Goal: Task Accomplishment & Management: Use online tool/utility

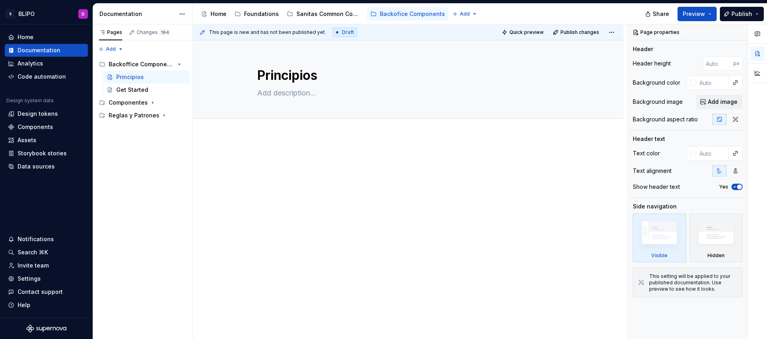
type textarea "*"
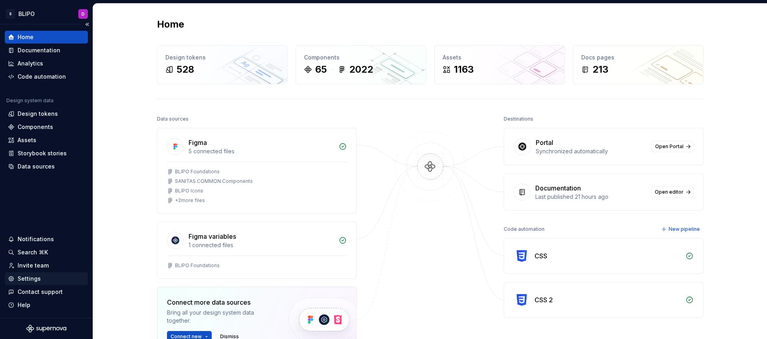
click at [40, 281] on div "Settings" at bounding box center [46, 279] width 77 height 8
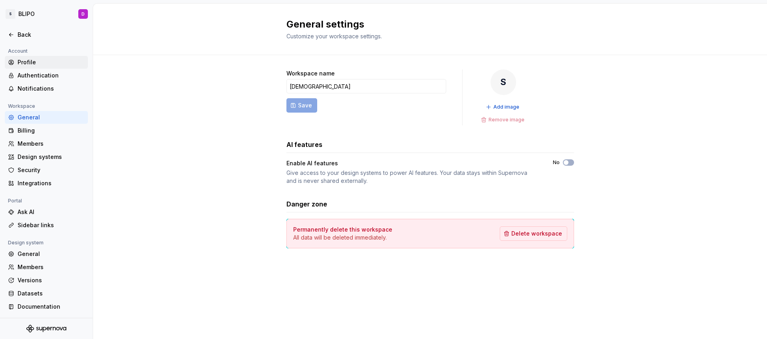
click at [38, 64] on div "Profile" at bounding box center [51, 62] width 67 height 8
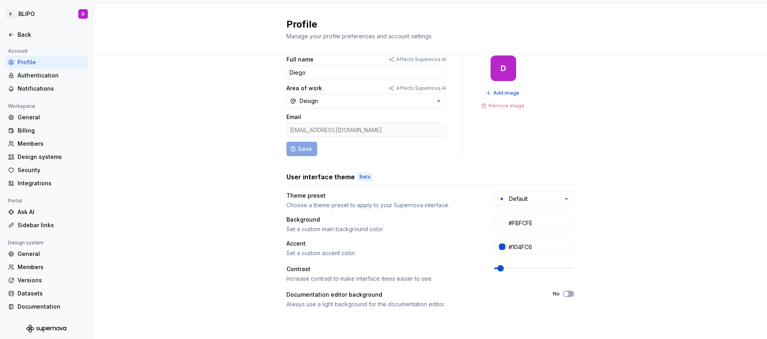
scroll to position [29, 0]
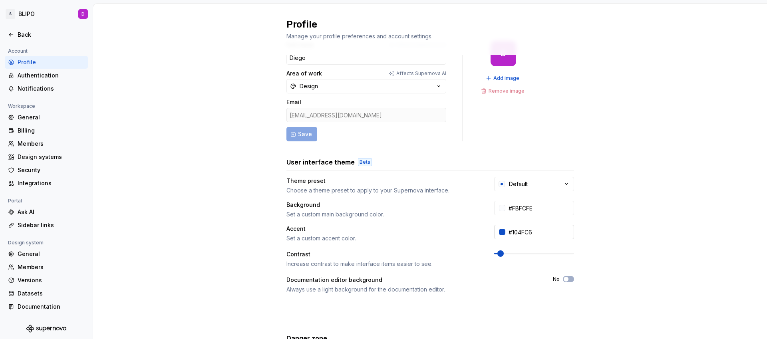
click at [539, 233] on input "#104FC6" at bounding box center [539, 232] width 69 height 14
paste input "0079C8"
type input "#0079C8"
click at [611, 235] on div "Full name Affects Supernova AI Diego Area of work Affects Supernova AI Design E…" at bounding box center [430, 227] width 674 height 403
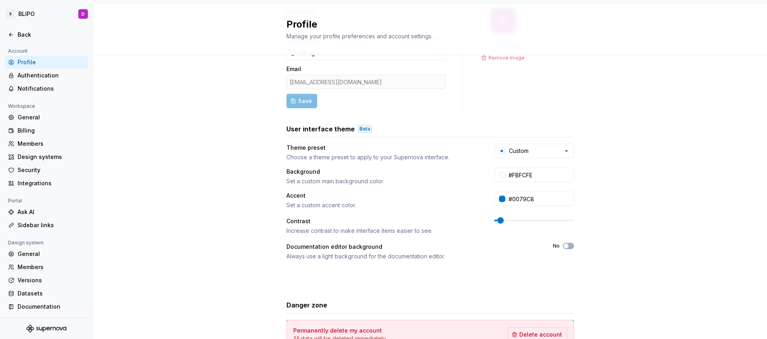
scroll to position [61, 0]
click at [34, 15] on html "S BLIPO D Back Account Profile Authentication Notifications Workspace General B…" at bounding box center [383, 169] width 767 height 339
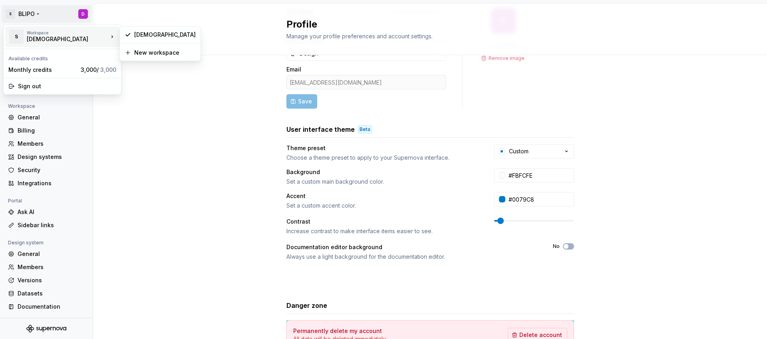
click at [53, 38] on div "[DEMOGRAPHIC_DATA]" at bounding box center [61, 39] width 68 height 8
click at [142, 34] on div "[DEMOGRAPHIC_DATA]" at bounding box center [164, 35] width 61 height 8
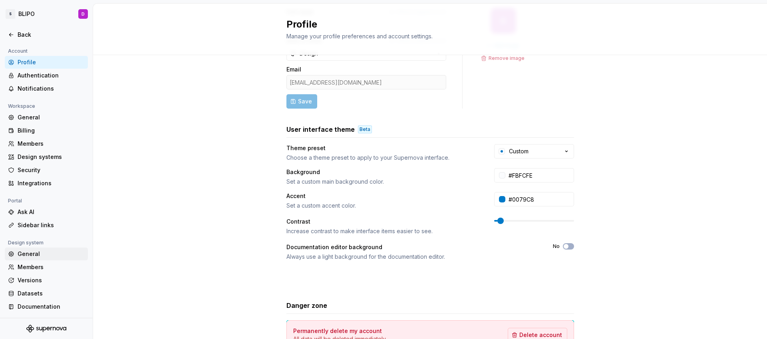
click at [40, 253] on div "General" at bounding box center [51, 254] width 67 height 8
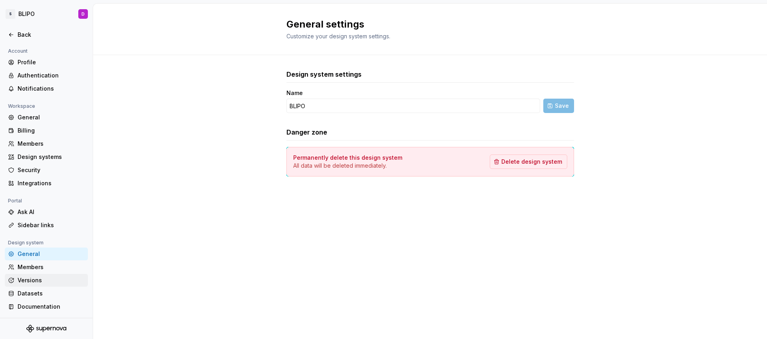
click at [44, 283] on div "Versions" at bounding box center [51, 280] width 67 height 8
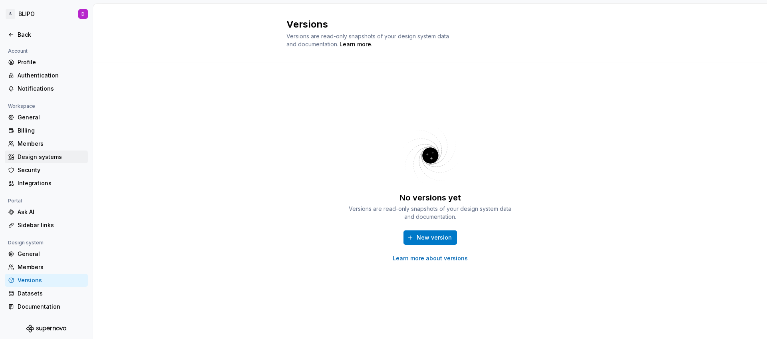
click at [48, 153] on div "Design systems" at bounding box center [51, 157] width 67 height 8
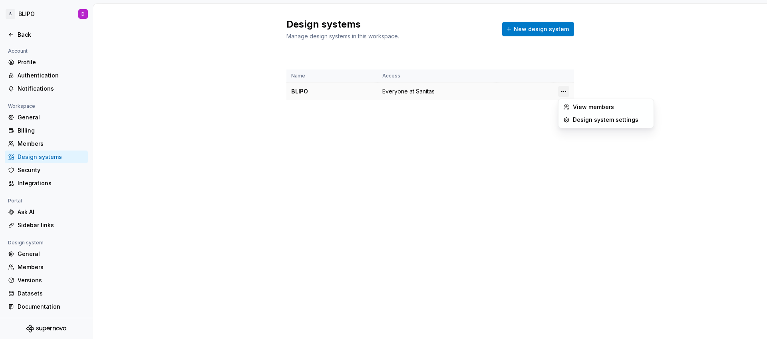
click at [564, 91] on html "S BLIPO D Back Account Profile Authentication Notifications Workspace General B…" at bounding box center [383, 169] width 767 height 339
click at [591, 119] on div "Design system settings" at bounding box center [611, 120] width 76 height 8
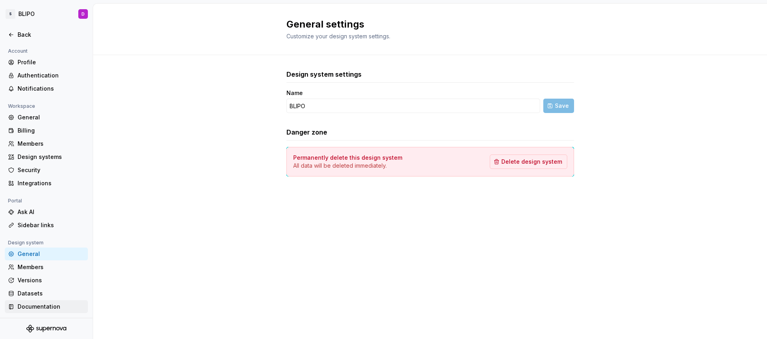
click at [41, 307] on div "Documentation" at bounding box center [51, 307] width 67 height 8
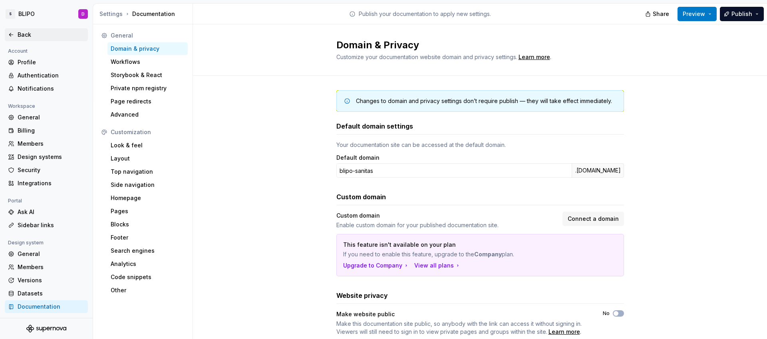
click at [15, 35] on div "Back" at bounding box center [46, 35] width 77 height 8
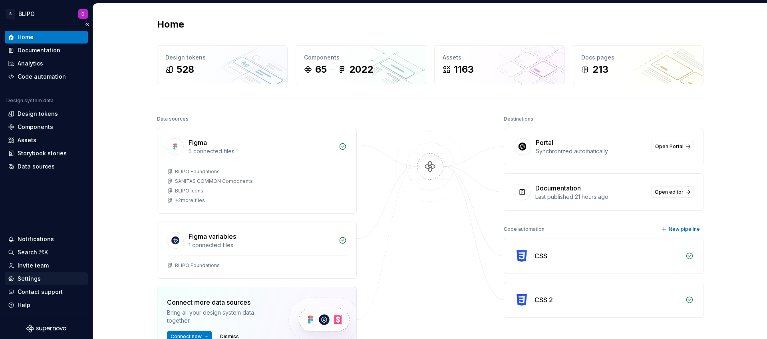
click at [45, 277] on div "Settings" at bounding box center [46, 279] width 77 height 8
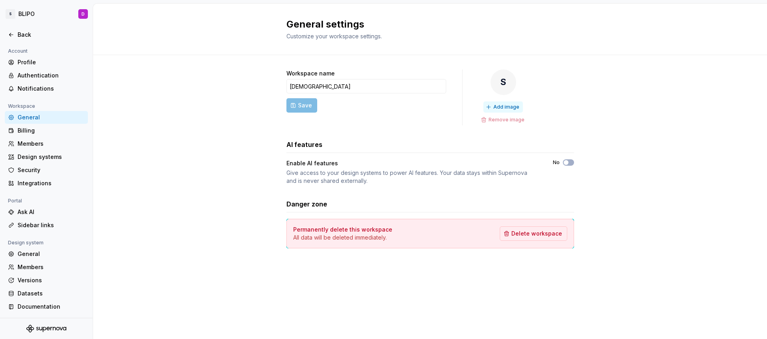
click at [508, 108] on span "Add image" at bounding box center [506, 107] width 26 height 6
click at [507, 105] on span "Change image" at bounding box center [506, 107] width 34 height 6
click at [500, 107] on span "Change image" at bounding box center [506, 107] width 34 height 6
click at [22, 36] on div "Back" at bounding box center [51, 35] width 67 height 8
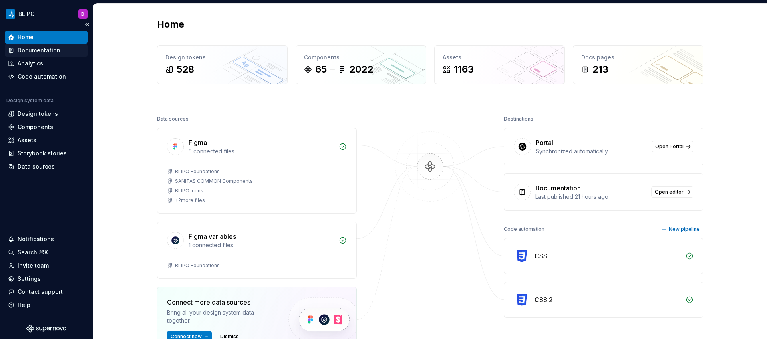
click at [33, 50] on div "Documentation" at bounding box center [39, 50] width 43 height 8
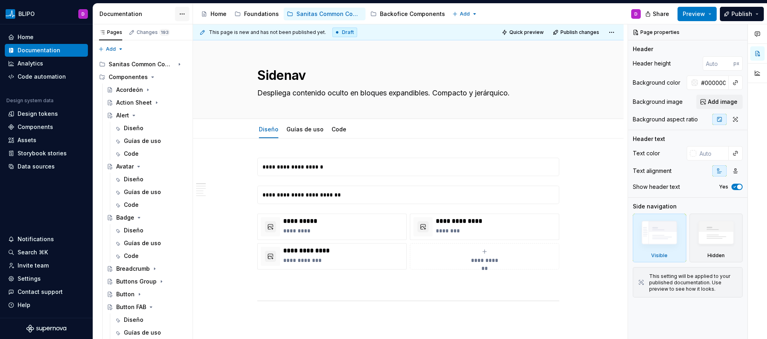
click at [179, 14] on html "BLIPO D Home Documentation Analytics Code automation Design system data Design …" at bounding box center [383, 169] width 767 height 339
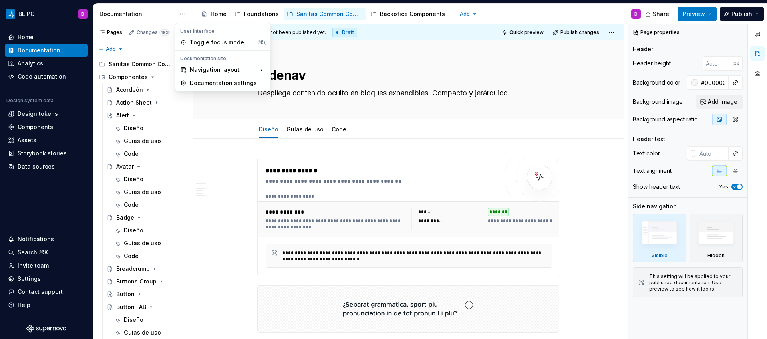
click at [212, 23] on div "User interface Toggle focus mode ⌘\ Documentation site Navigation layout Docume…" at bounding box center [223, 57] width 96 height 69
click at [220, 15] on html "BLIPO D Home Documentation Analytics Code automation Design system data Design …" at bounding box center [383, 169] width 767 height 339
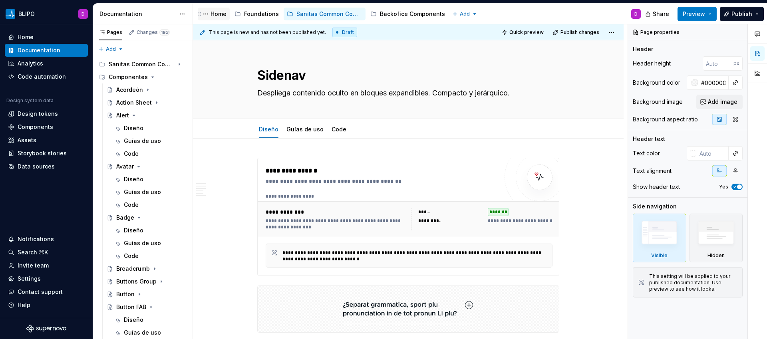
click at [218, 14] on div "Home" at bounding box center [218, 14] width 16 height 8
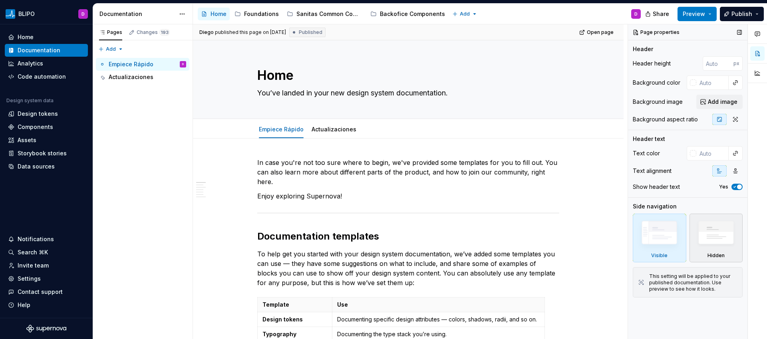
click at [708, 241] on img at bounding box center [716, 234] width 46 height 35
click at [736, 173] on icon "button" at bounding box center [735, 171] width 6 height 6
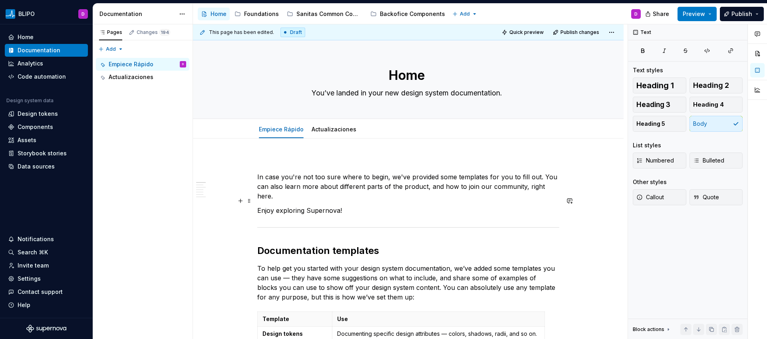
click at [382, 206] on p "Enjoy exploring Supernova!" at bounding box center [408, 211] width 302 height 10
click at [257, 177] on p "In case you're not too sure where to begin, we've provided some templates for y…" at bounding box center [408, 186] width 302 height 29
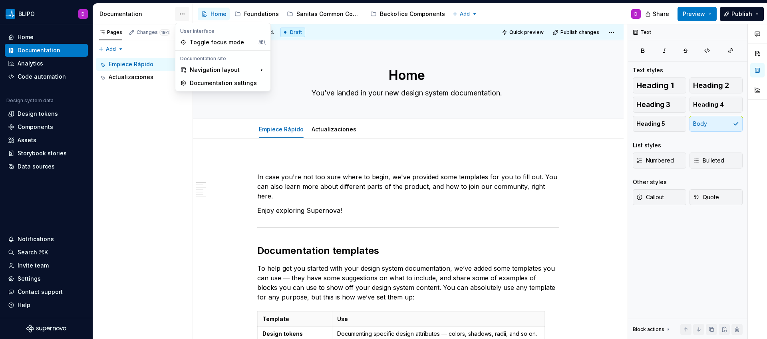
click at [181, 13] on html "BLIPO D Home Documentation Analytics Code automation Design system data Design …" at bounding box center [383, 169] width 767 height 339
click at [215, 86] on div "Documentation settings" at bounding box center [228, 83] width 76 height 8
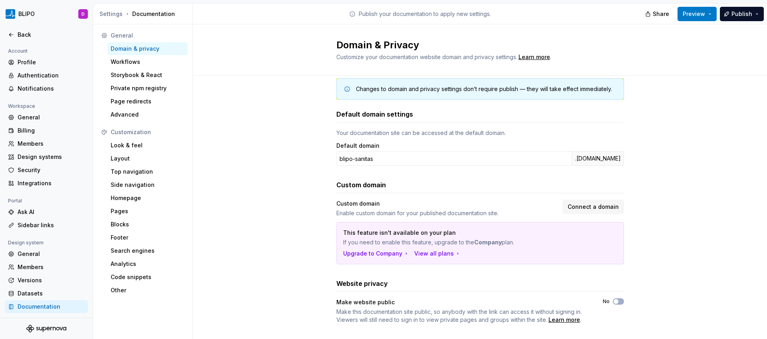
scroll to position [24, 0]
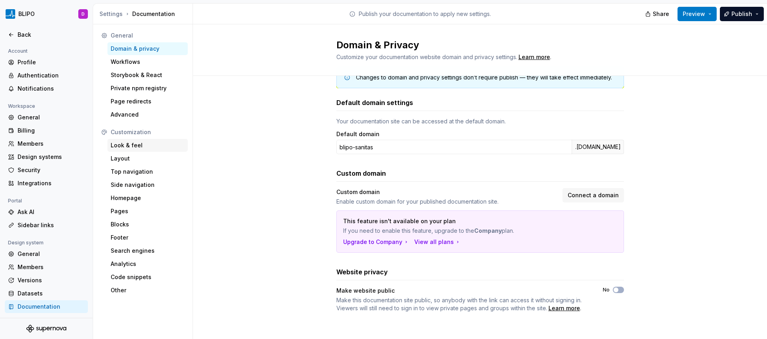
click at [133, 149] on div "Look & feel" at bounding box center [148, 145] width 74 height 8
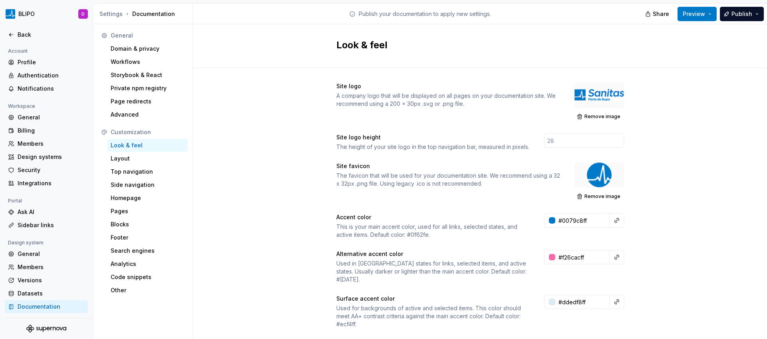
click at [595, 96] on div at bounding box center [599, 95] width 50 height 26
click at [589, 115] on span "Remove image" at bounding box center [602, 116] width 36 height 6
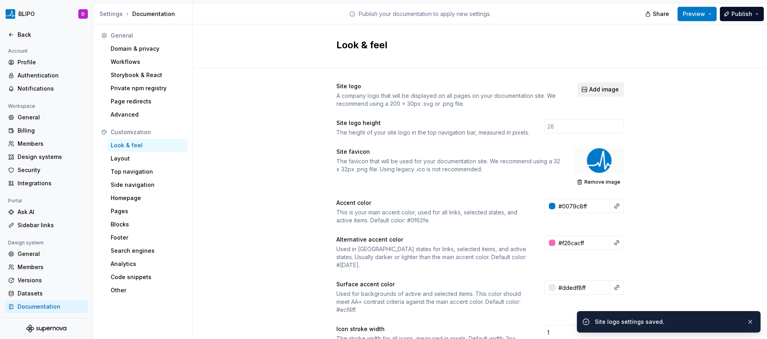
click at [594, 89] on span "Add image" at bounding box center [604, 89] width 30 height 8
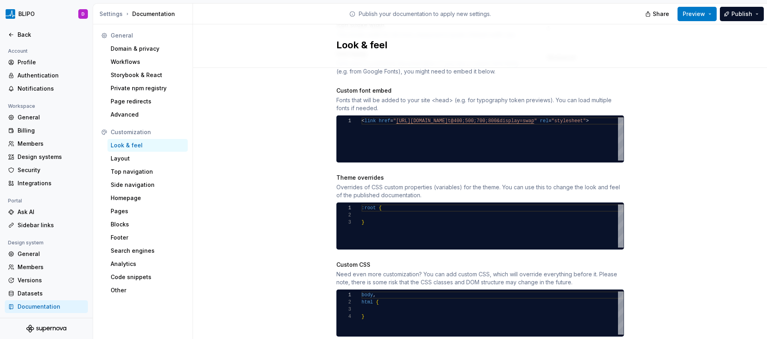
scroll to position [335, 0]
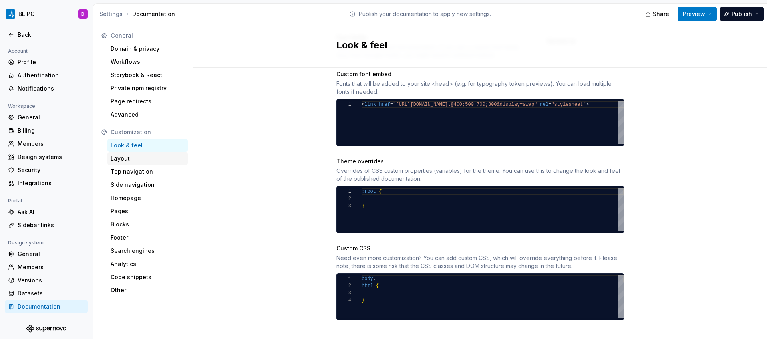
click at [129, 160] on div "Layout" at bounding box center [148, 159] width 74 height 8
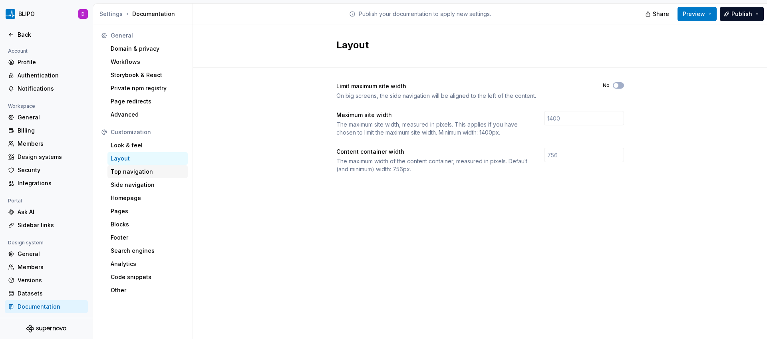
click at [132, 170] on div "Top navigation" at bounding box center [148, 172] width 74 height 8
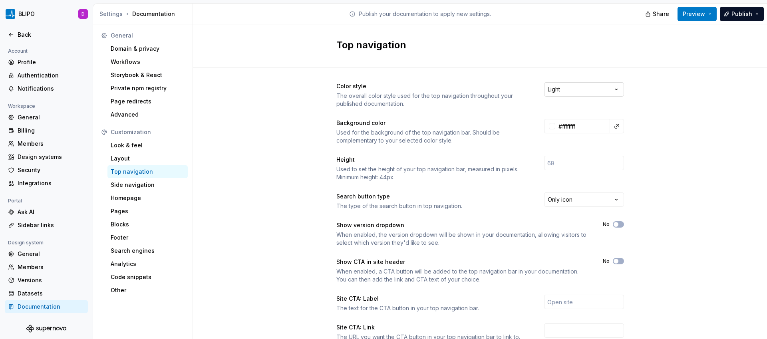
click at [604, 92] on html "BLIPO D Back Account Profile Authentication Notifications Workspace General Bil…" at bounding box center [383, 169] width 767 height 339
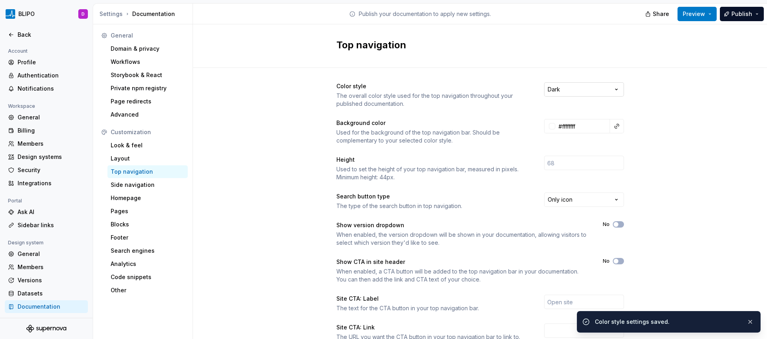
click at [608, 90] on html "BLIPO D Back Account Profile Authentication Notifications Workspace General Bil…" at bounding box center [383, 169] width 767 height 339
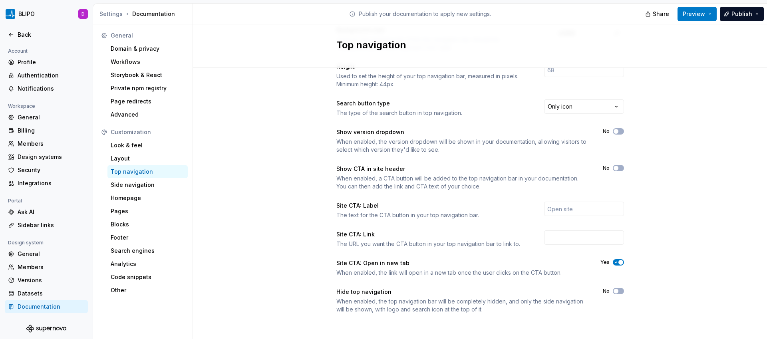
scroll to position [94, 0]
click at [146, 186] on div "Side navigation" at bounding box center [148, 185] width 74 height 8
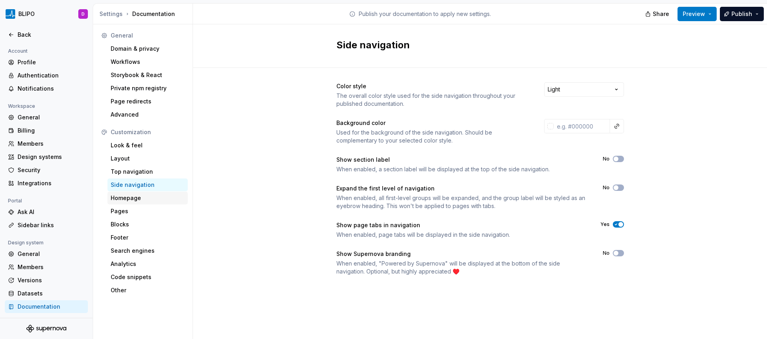
click at [137, 198] on div "Homepage" at bounding box center [148, 198] width 74 height 8
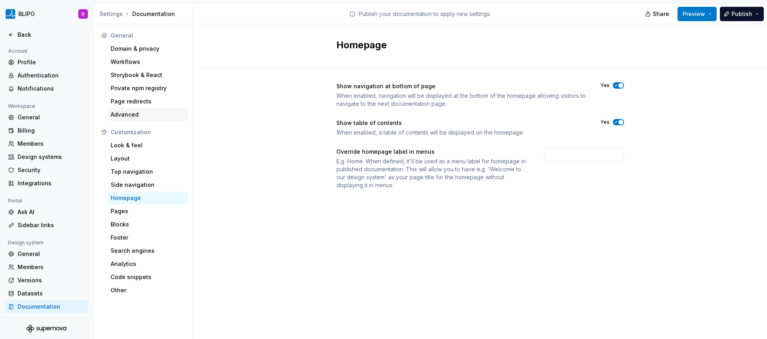
click at [136, 114] on div "Advanced" at bounding box center [148, 115] width 74 height 8
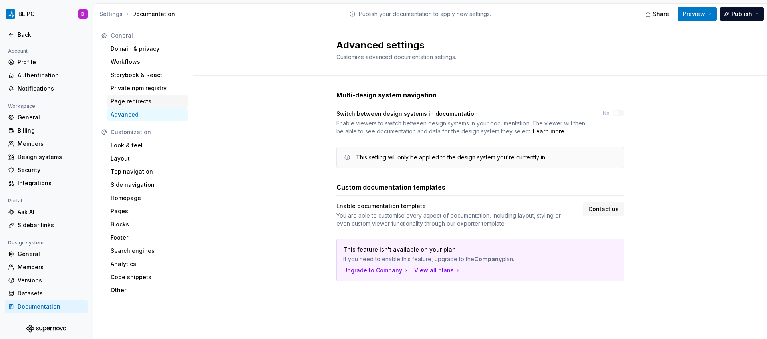
click at [139, 105] on div "Page redirects" at bounding box center [148, 101] width 74 height 8
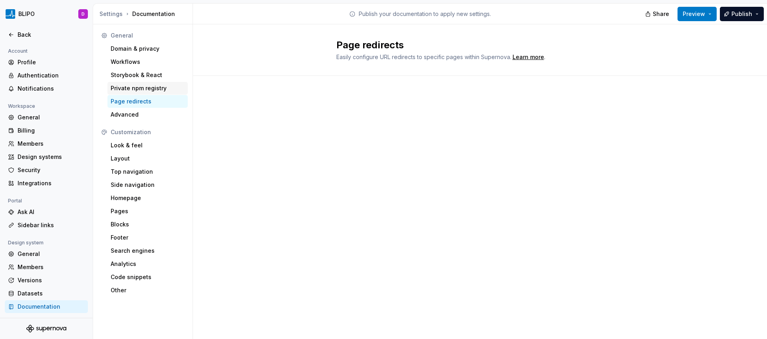
click at [145, 87] on div "Private npm registry" at bounding box center [148, 88] width 74 height 8
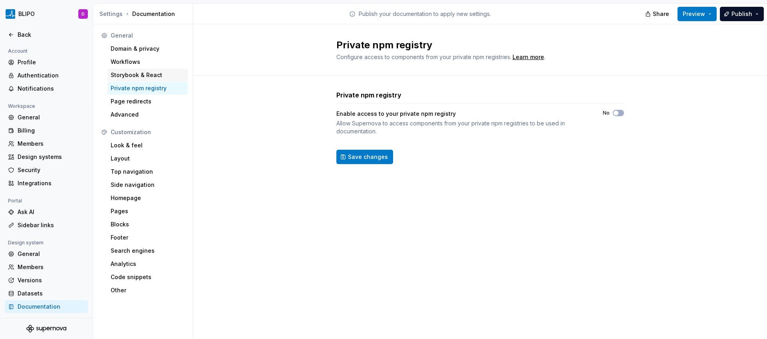
click at [137, 75] on div "Storybook & React" at bounding box center [148, 75] width 74 height 8
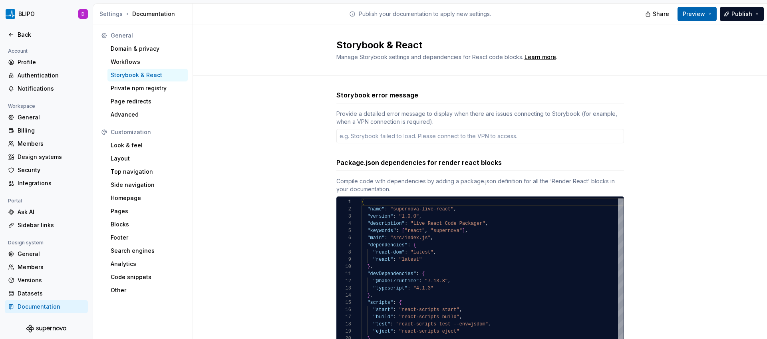
click at [714, 15] on button "Preview" at bounding box center [696, 14] width 39 height 14
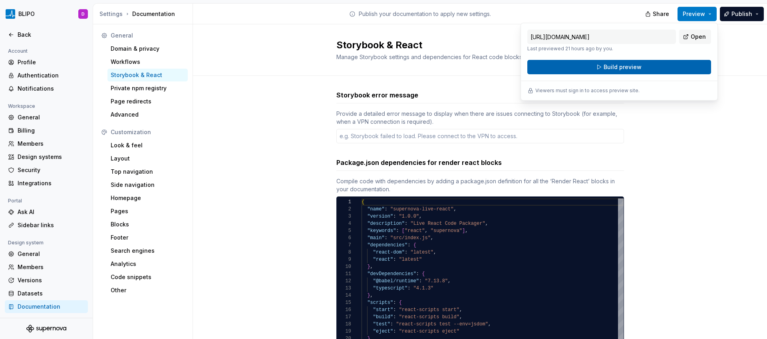
click at [663, 66] on button "Build preview" at bounding box center [619, 67] width 184 height 14
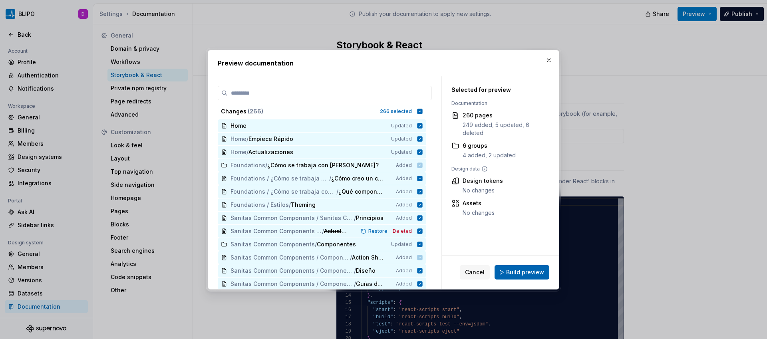
click at [514, 273] on span "Build preview" at bounding box center [525, 272] width 38 height 8
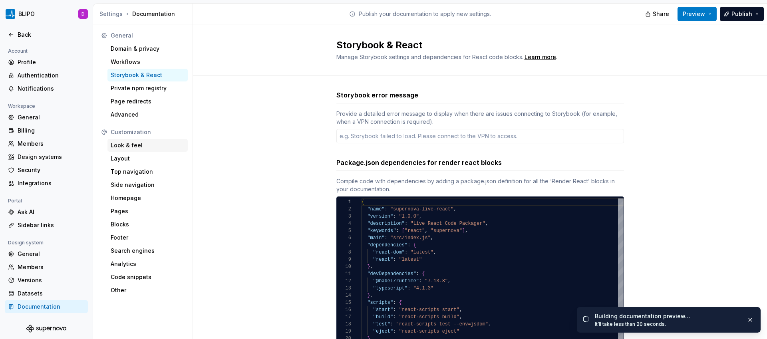
click at [137, 148] on div "Look & feel" at bounding box center [148, 145] width 74 height 8
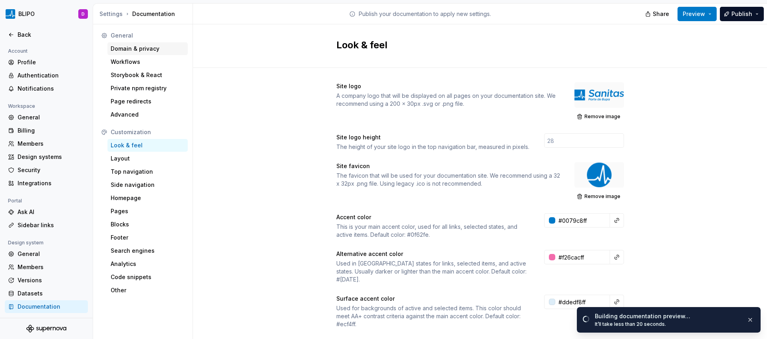
click at [145, 48] on div "Domain & privacy" at bounding box center [148, 49] width 74 height 8
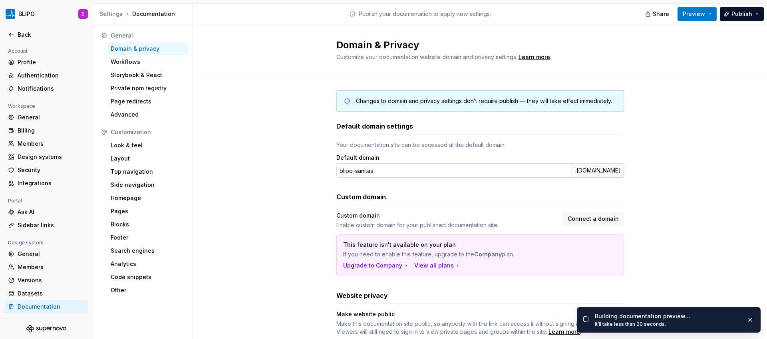
click at [579, 175] on div ".supernova-docs.io" at bounding box center [597, 170] width 52 height 14
click at [588, 170] on div ".supernova-docs.io" at bounding box center [597, 170] width 52 height 14
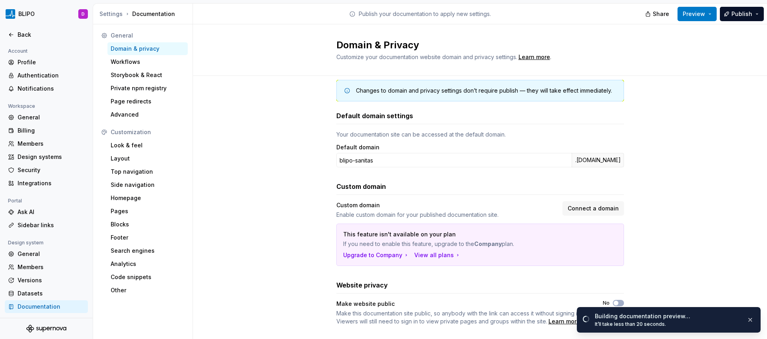
scroll to position [24, 0]
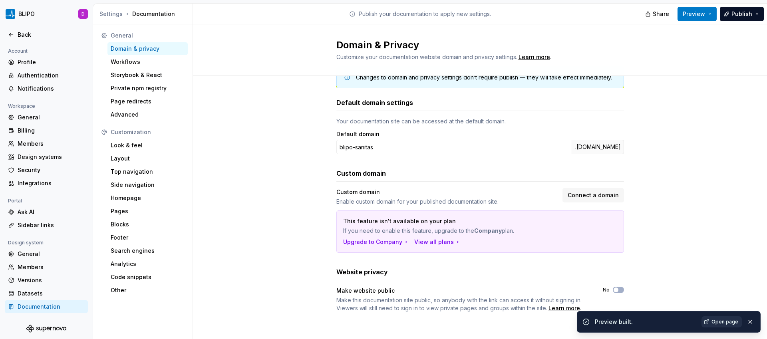
click at [726, 322] on span "Open page" at bounding box center [724, 322] width 27 height 6
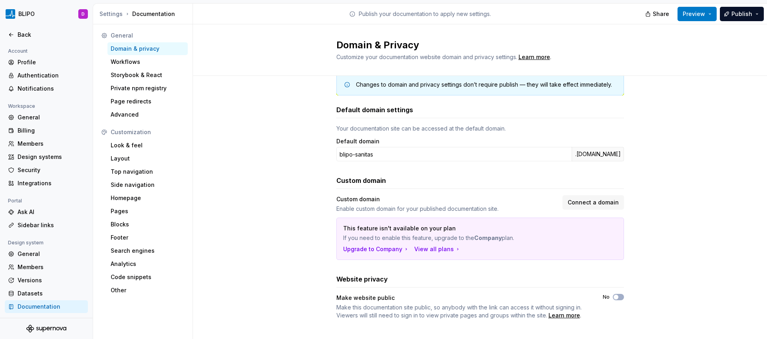
scroll to position [0, 0]
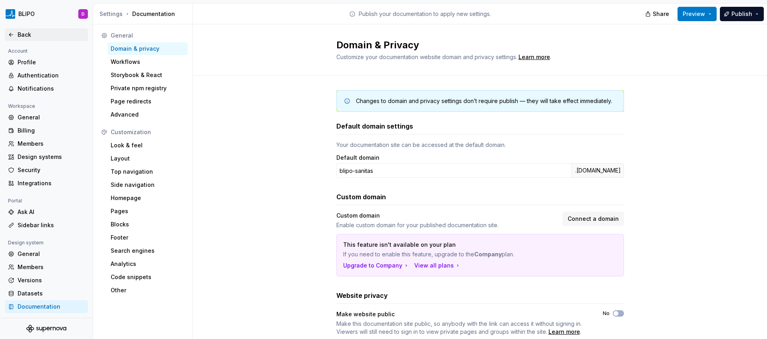
click at [10, 34] on icon at bounding box center [11, 35] width 6 height 6
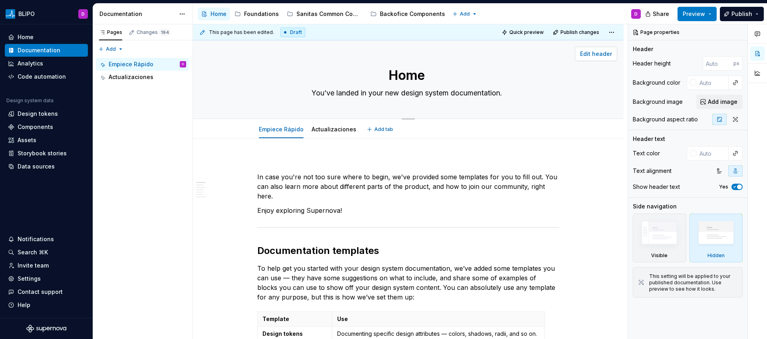
click at [601, 57] on span "Edit header" at bounding box center [596, 54] width 32 height 8
click at [594, 56] on span "Edit header" at bounding box center [596, 54] width 32 height 8
type textarea "*"
click at [708, 85] on input "text" at bounding box center [712, 82] width 32 height 14
paste input "0079C8"
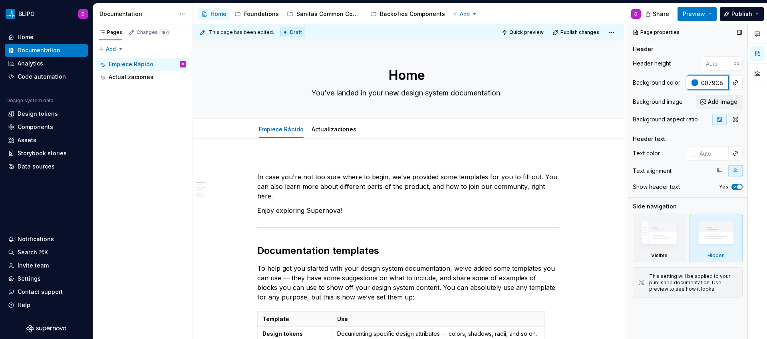
type input "0079C8"
type textarea "*"
type input "#0079C8"
click at [686, 68] on div "Header height px" at bounding box center [688, 63] width 110 height 14
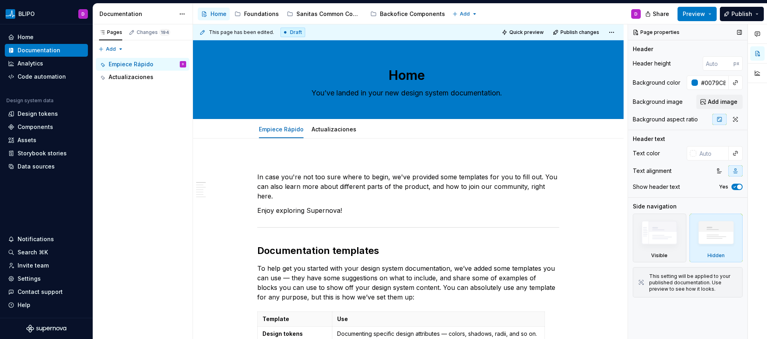
type textarea "*"
click at [702, 158] on input "text" at bounding box center [712, 153] width 32 height 14
type input "fff"
type textarea "*"
type input "#FFFFFF"
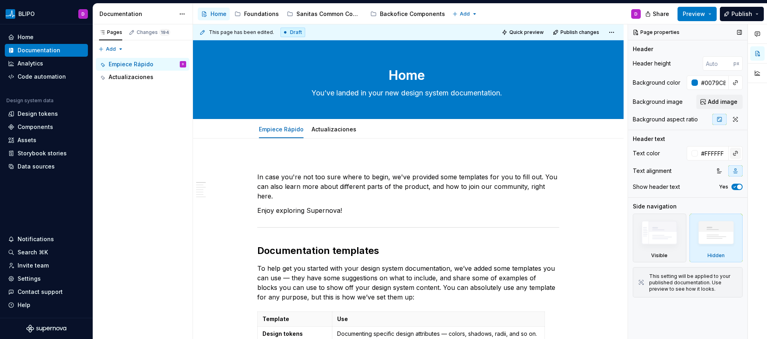
click at [739, 158] on button "button" at bounding box center [735, 153] width 11 height 11
click at [736, 141] on body "BLIPO D Home Documentation Analytics Code automation Design system data Design …" at bounding box center [383, 169] width 767 height 339
click at [734, 83] on button "button" at bounding box center [735, 82] width 11 height 11
click at [734, 83] on div "Comments Open comments No comments yet Select ‘Comment’ from the block context …" at bounding box center [697, 181] width 139 height 315
click at [692, 84] on div at bounding box center [694, 82] width 6 height 6
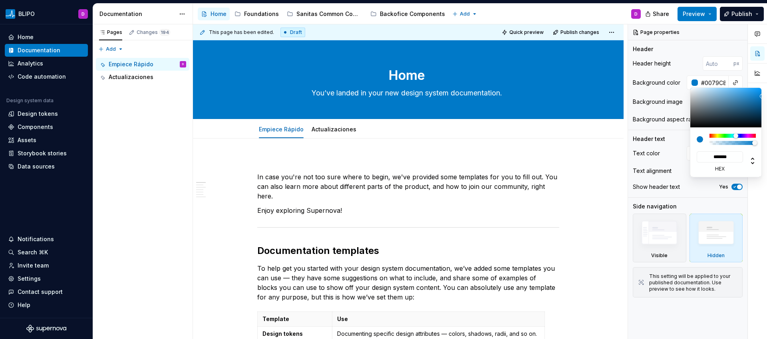
click at [693, 84] on div "Comments Open comments No comments yet Select ‘Comment’ from the block context …" at bounding box center [697, 181] width 139 height 315
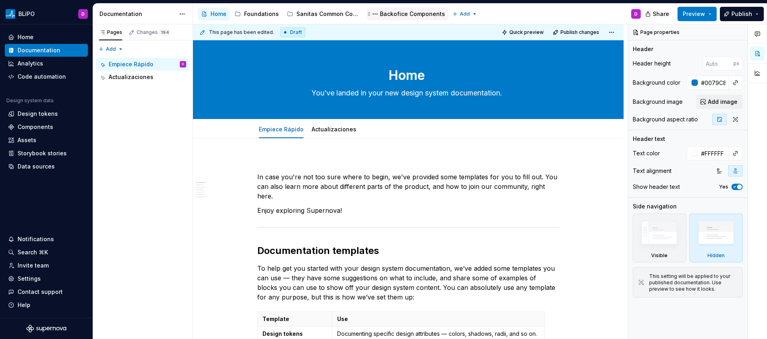
click at [401, 14] on div "Backofice Components" at bounding box center [412, 14] width 65 height 8
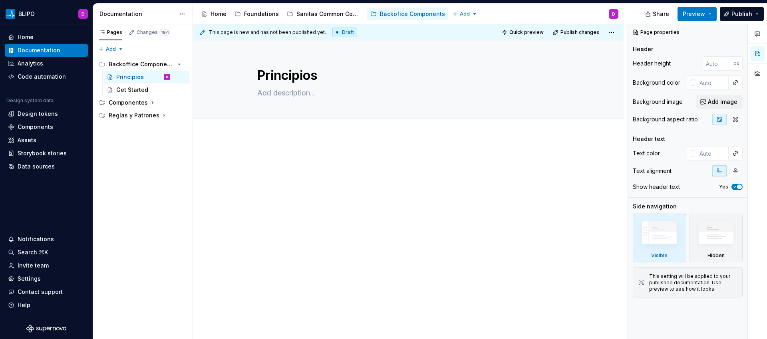
type textarea "*"
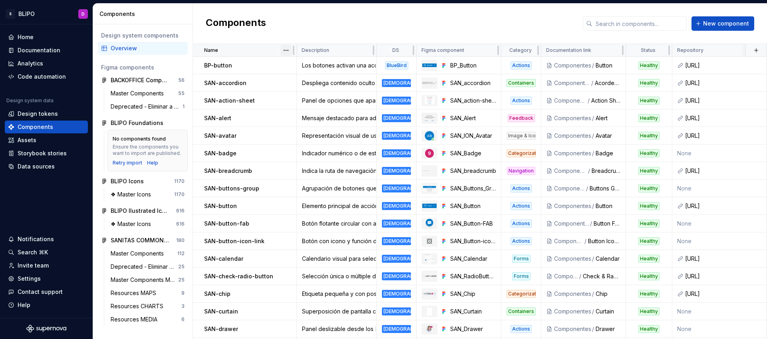
click at [284, 50] on html "S BLIPO D Home Documentation Analytics Code automation Design system data Desig…" at bounding box center [383, 169] width 767 height 339
click at [297, 73] on div "Sort descending" at bounding box center [316, 78] width 68 height 13
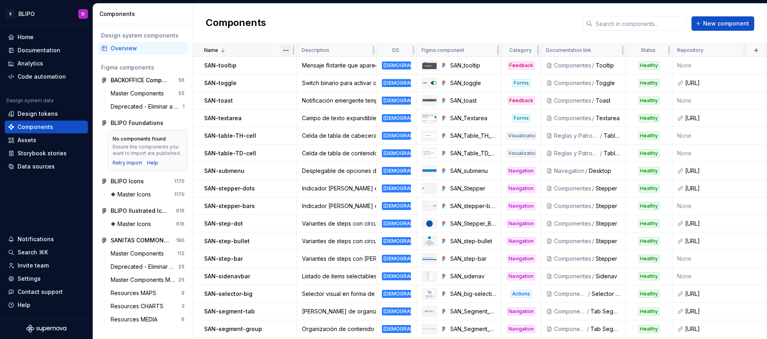
click at [286, 51] on html "S BLIPO D Home Documentation Analytics Code automation Design system data Desig…" at bounding box center [383, 169] width 767 height 339
click at [288, 65] on icon at bounding box center [289, 65] width 4 height 3
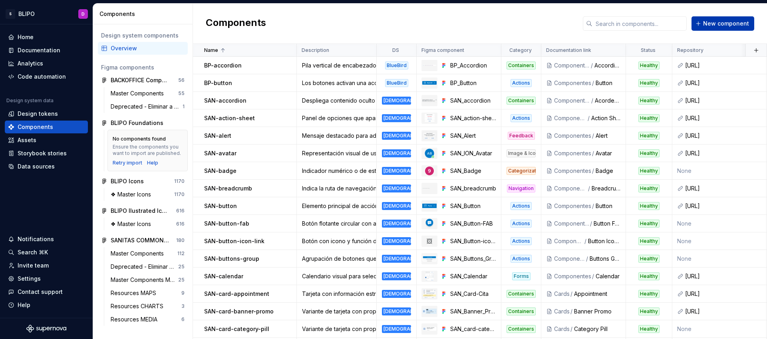
click at [715, 23] on span "New component" at bounding box center [726, 24] width 46 height 8
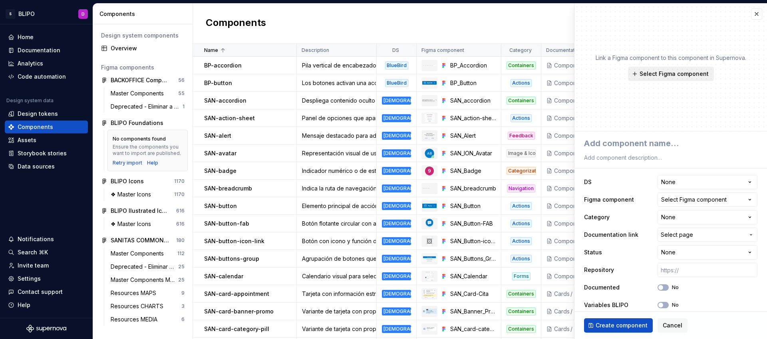
click at [679, 75] on span "Select Figma component" at bounding box center [673, 74] width 69 height 8
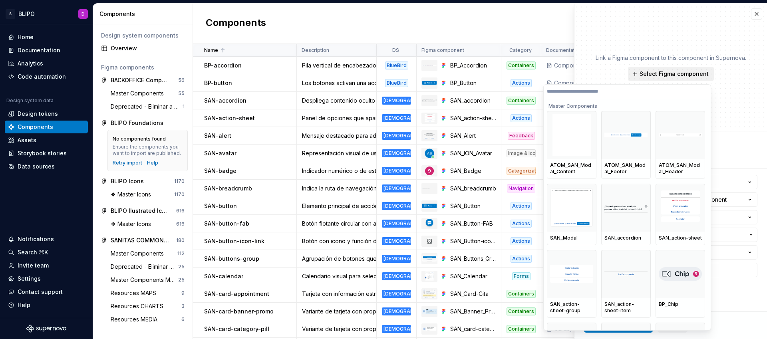
type textarea "*"
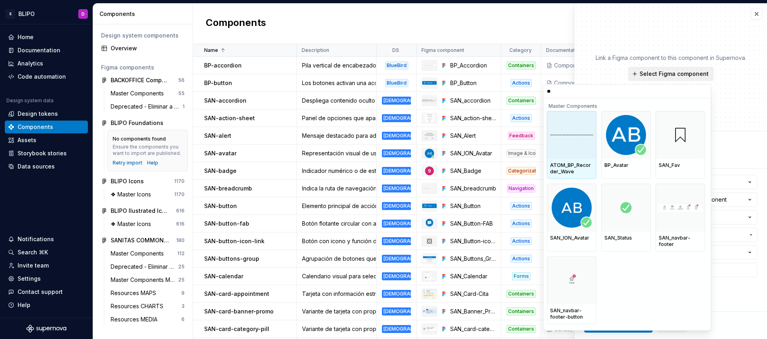
type input "***"
type textarea "*"
type input "****"
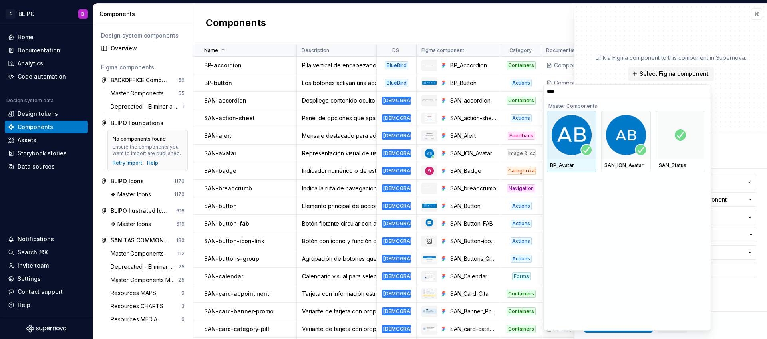
click at [573, 153] on img at bounding box center [572, 135] width 42 height 42
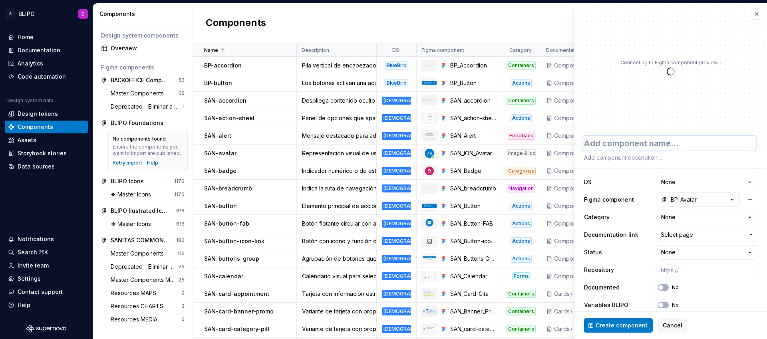
click at [641, 147] on textarea at bounding box center [668, 143] width 173 height 14
type textarea "*"
type textarea "B"
type textarea "*"
type textarea "BP"
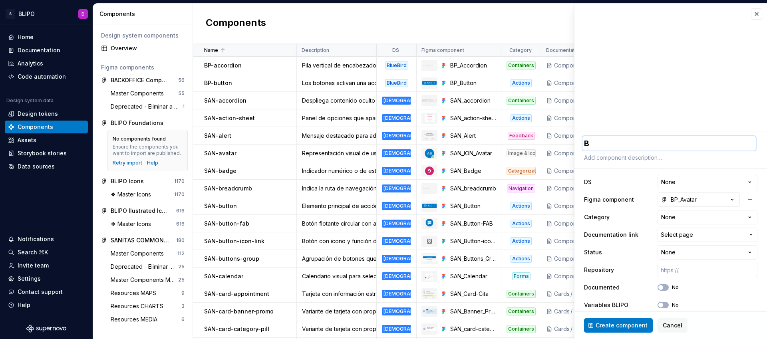
type textarea "*"
type textarea "BP-"
type textarea "*"
type textarea "BP-a"
type textarea "*"
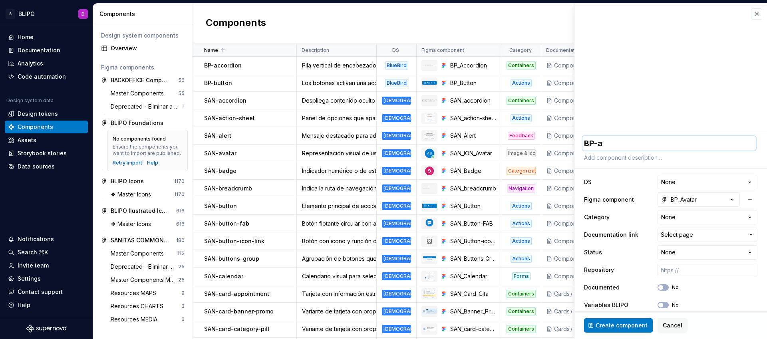
type textarea "BP-av"
type textarea "*"
type textarea "BP-ava"
type textarea "*"
type textarea "BP-avat"
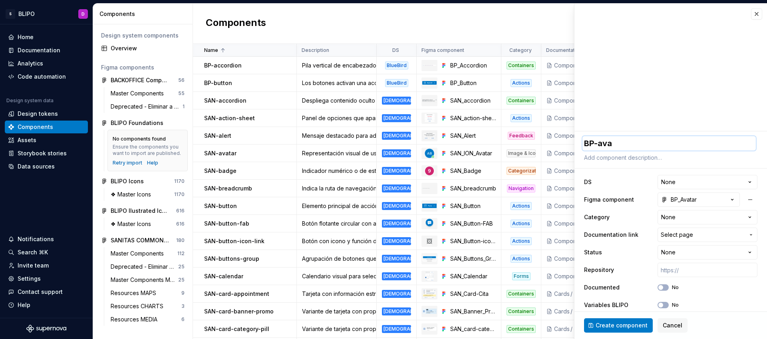
type textarea "*"
type textarea "BP-avata"
type textarea "*"
type textarea "BP-avatar"
type textarea "*"
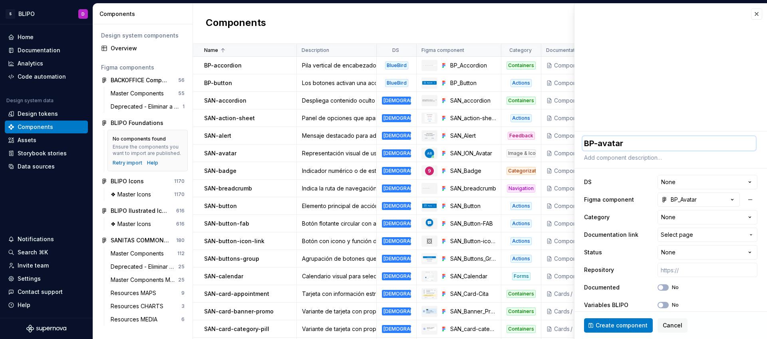
type textarea "BP-avatarr"
type textarea "*"
type textarea "BP-avatar"
type textarea "*"
type textarea "BP-avatar"
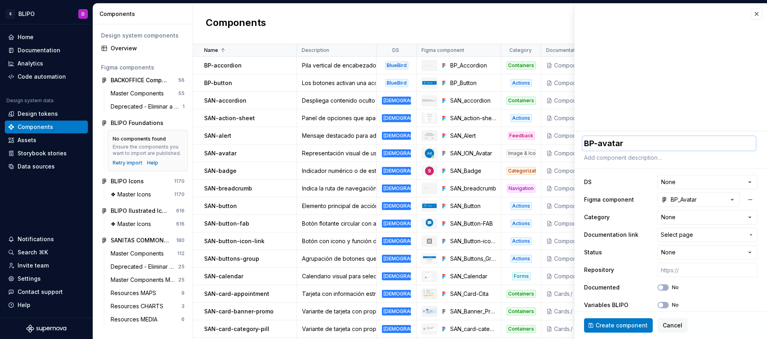
type textarea "*"
click at [656, 155] on textarea at bounding box center [668, 157] width 173 height 11
paste textarea "Un avatar es una representación en miniatura de una entidad, como un usuario o …"
type textarea "Un avatar es una representación en miniatura de una entidad, como un usuario o …"
type textarea "*"
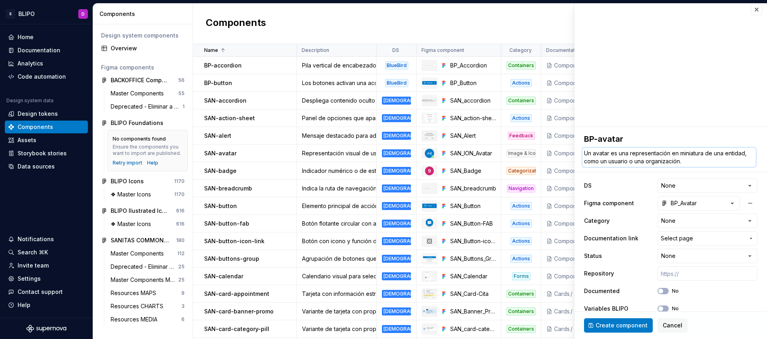
scroll to position [50, 0]
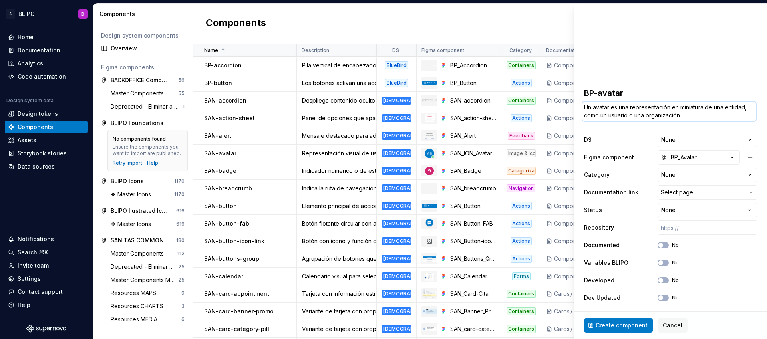
drag, startPoint x: 632, startPoint y: 109, endPoint x: 575, endPoint y: 107, distance: 56.3
click at [575, 107] on div "**********" at bounding box center [670, 196] width 192 height 230
type textarea "Representación en miniatura de una entidad, como un usuario o una organización."
type textarea "*"
type textarea "Representación en miniatura de una entidad, como un usuario o una organización."
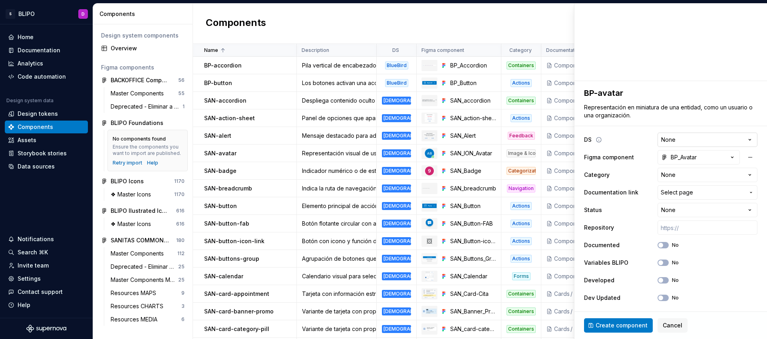
click at [682, 134] on html "S BLIPO D Home Documentation Analytics Code automation Design system data Desig…" at bounding box center [383, 169] width 767 height 339
select select "**********"
type textarea "*"
click at [682, 176] on html "S BLIPO D Home Documentation Analytics Code automation Design system data Desig…" at bounding box center [383, 169] width 767 height 339
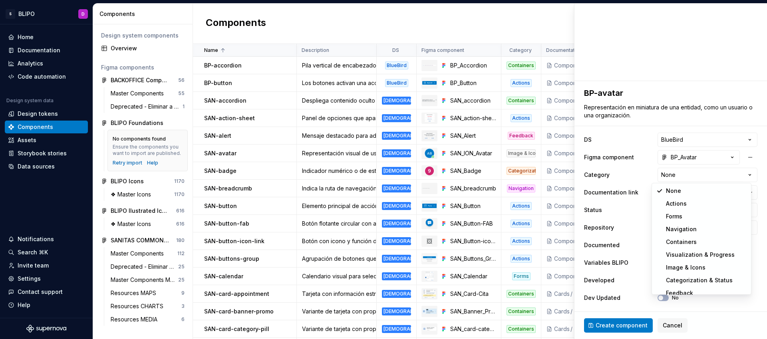
select select "**********"
type textarea "*"
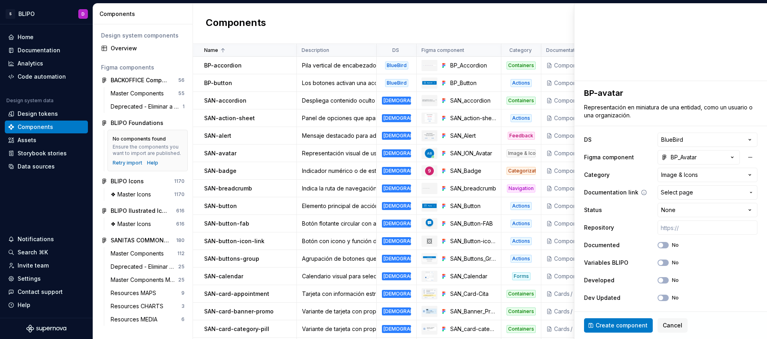
click at [679, 192] on span "Select page" at bounding box center [677, 192] width 32 height 8
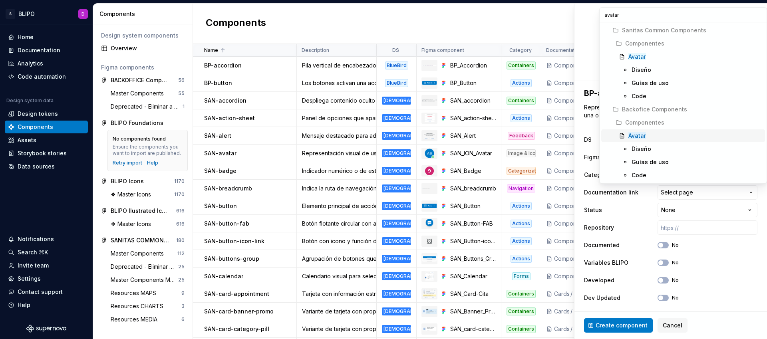
type input "avatar"
click at [645, 136] on mark "Avatar" at bounding box center [637, 135] width 18 height 7
type textarea "*"
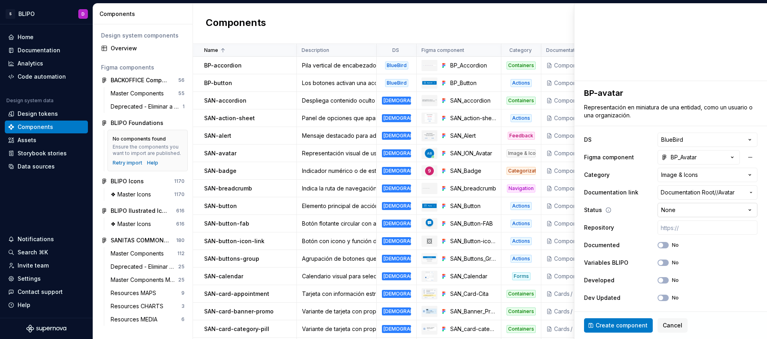
click at [690, 211] on html "S BLIPO D Home Documentation Analytics Code automation Design system data Desig…" at bounding box center [383, 169] width 767 height 339
select select "**********"
click at [659, 264] on button "No" at bounding box center [662, 263] width 11 height 6
click at [631, 325] on span "Create component" at bounding box center [621, 325] width 52 height 8
type textarea "*"
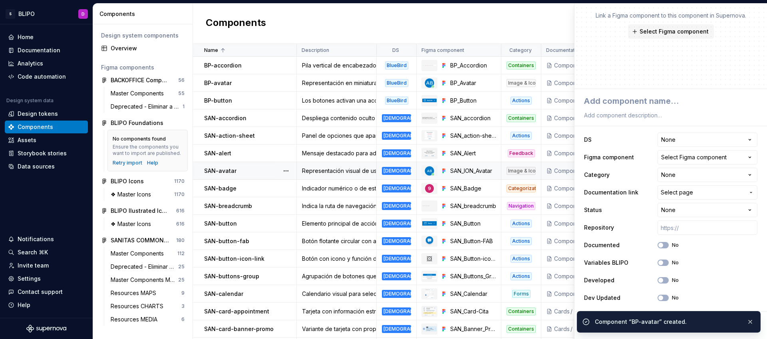
scroll to position [42, 0]
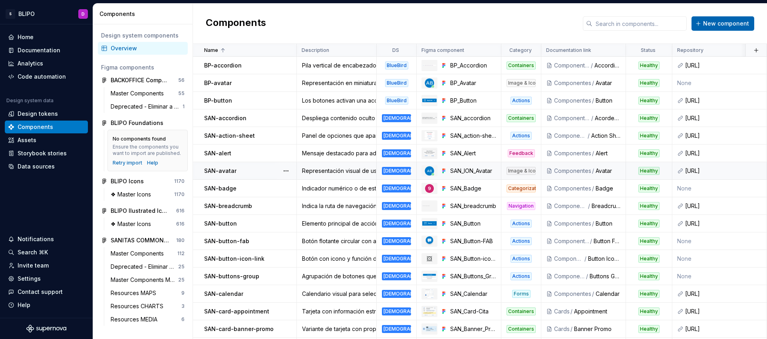
click at [719, 23] on span "New component" at bounding box center [726, 24] width 46 height 8
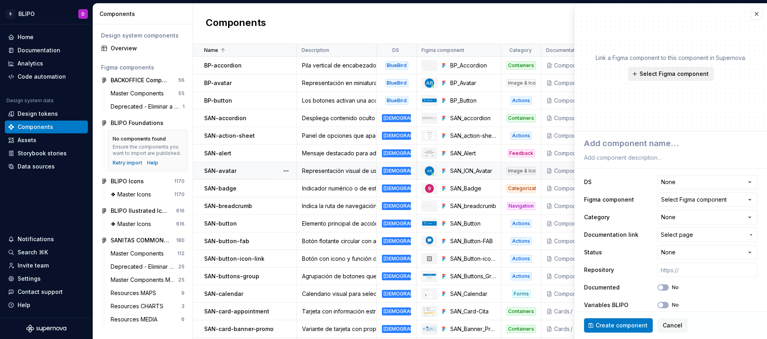
click at [690, 73] on span "Select Figma component" at bounding box center [673, 74] width 69 height 8
type textarea "*"
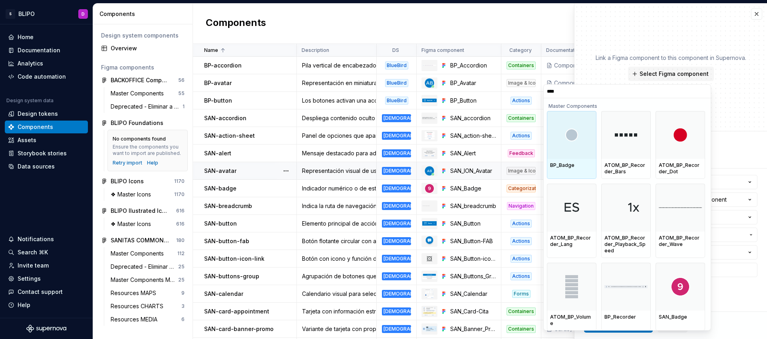
type input "*****"
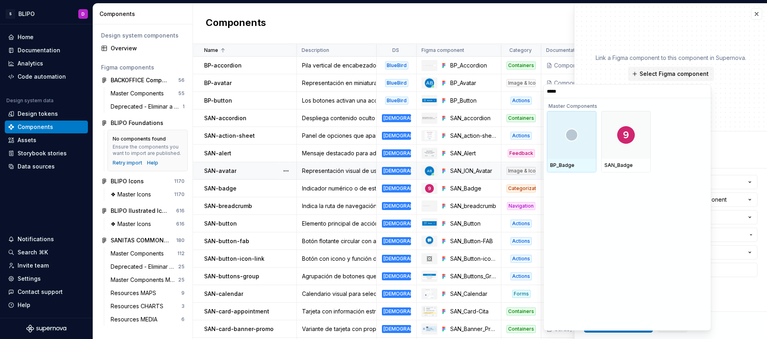
click at [567, 145] on div at bounding box center [572, 135] width 50 height 48
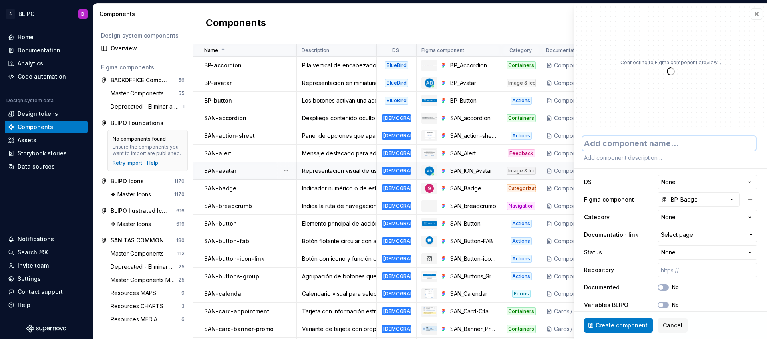
click at [650, 145] on textarea at bounding box center [668, 143] width 173 height 14
type textarea "*"
type textarea "B"
type textarea "*"
type textarea "BP"
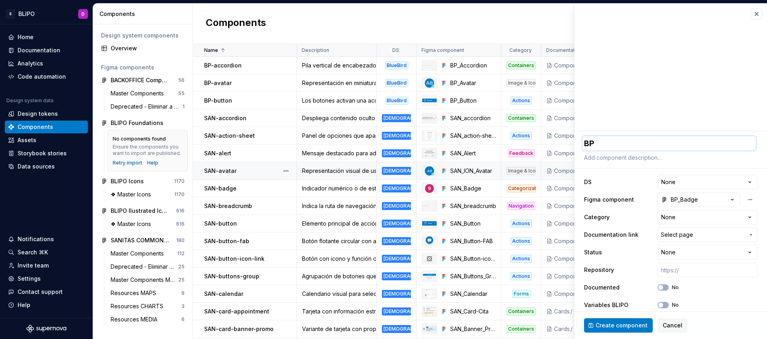
type textarea "*"
type textarea "BP-"
type textarea "*"
type textarea "BP-b"
type textarea "*"
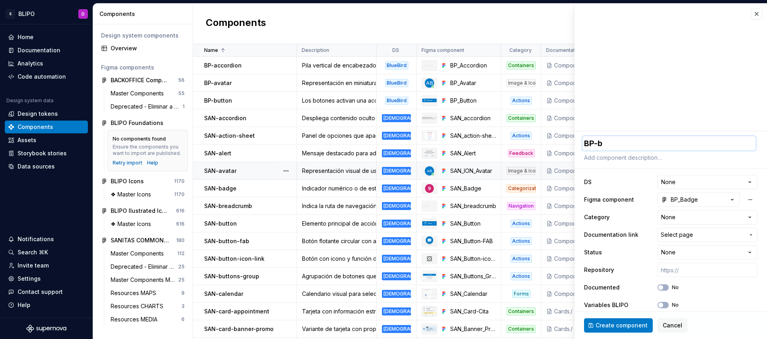
type textarea "BP-ba"
type textarea "*"
type textarea "BP-bad"
type textarea "*"
type textarea "BP-badg"
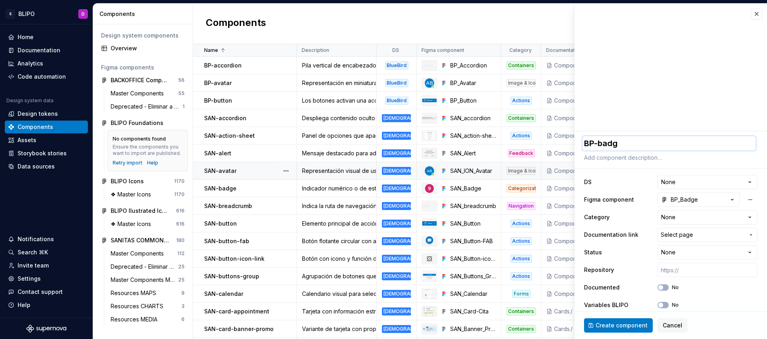
type textarea "*"
type textarea "BP-badge"
click at [649, 162] on textarea at bounding box center [668, 157] width 173 height 11
paste textarea "Indicador numérico o de estado sobre otro componente."
type textarea "*"
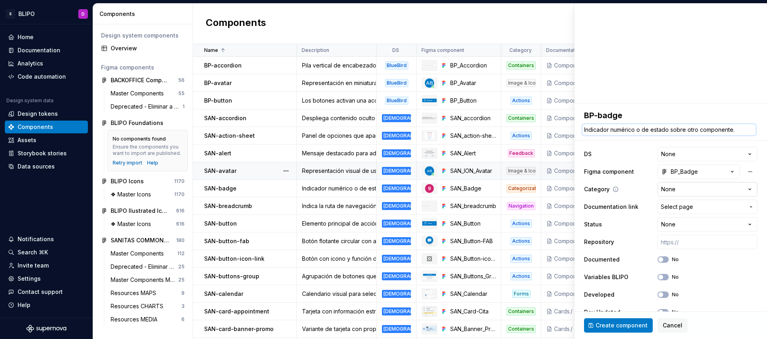
scroll to position [42, 0]
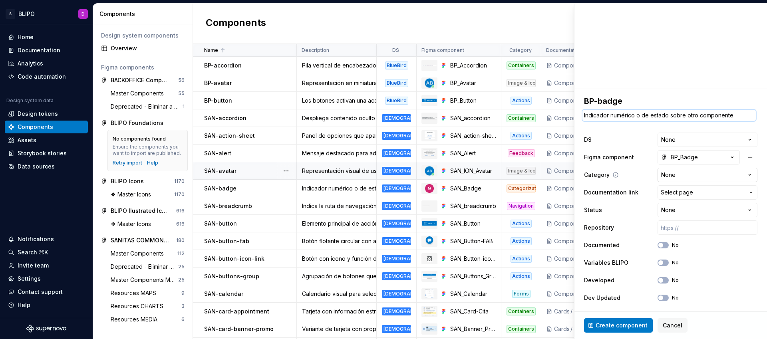
type textarea "Indicador numérico o de estado sobre otro componente."
click at [694, 177] on html "S BLIPO D Home Documentation Analytics Code automation Design system data Desig…" at bounding box center [383, 169] width 767 height 339
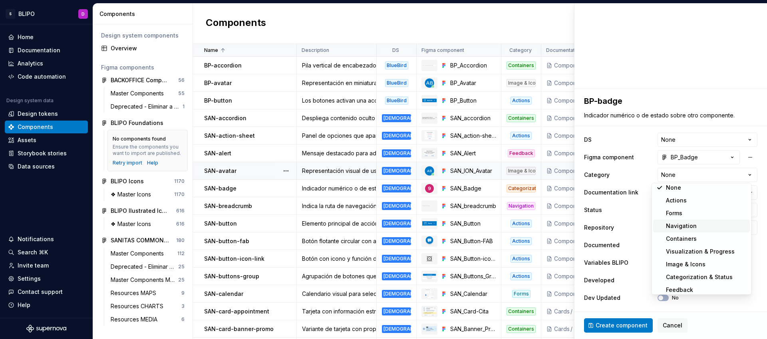
scroll to position [6, 0]
select select "**********"
type textarea "*"
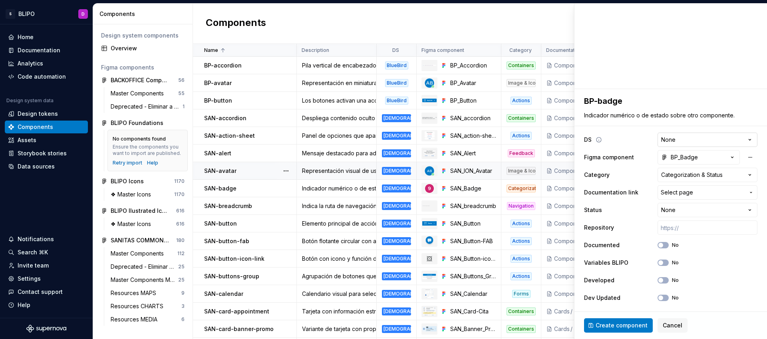
click at [690, 137] on html "S BLIPO D Home Documentation Analytics Code automation Design system data Desig…" at bounding box center [383, 169] width 767 height 339
select select "**********"
type textarea "*"
click at [706, 211] on html "S BLIPO D Home Documentation Analytics Code automation Design system data Desig…" at bounding box center [383, 169] width 767 height 339
select select "**********"
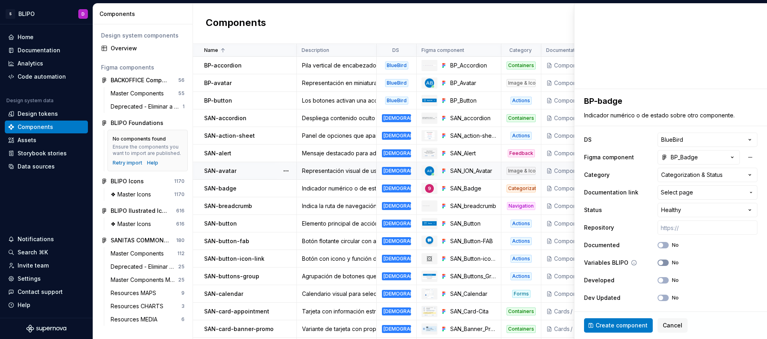
click at [658, 261] on button "No" at bounding box center [662, 263] width 11 height 6
click at [623, 326] on span "Create component" at bounding box center [621, 325] width 52 height 8
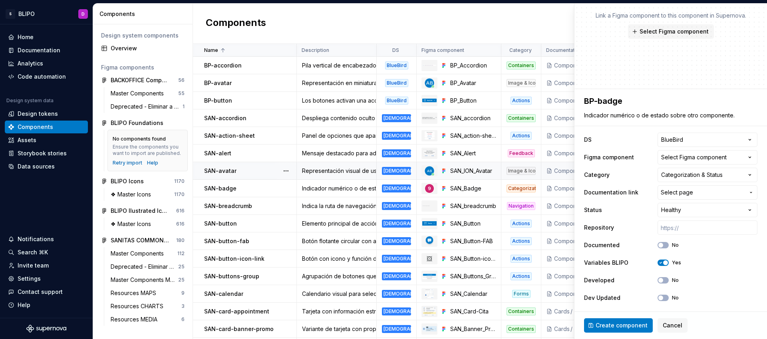
type textarea "*"
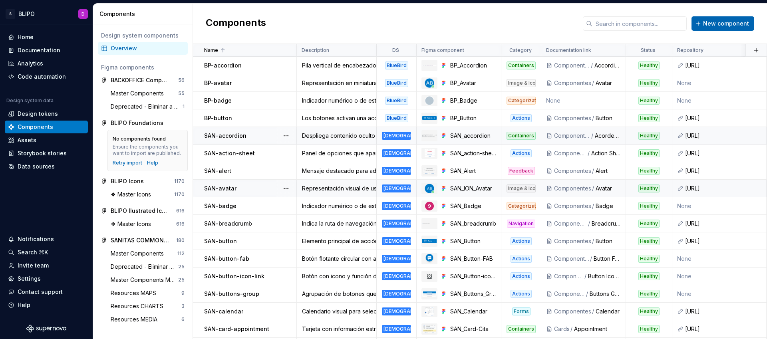
click at [718, 24] on span "New component" at bounding box center [726, 24] width 46 height 8
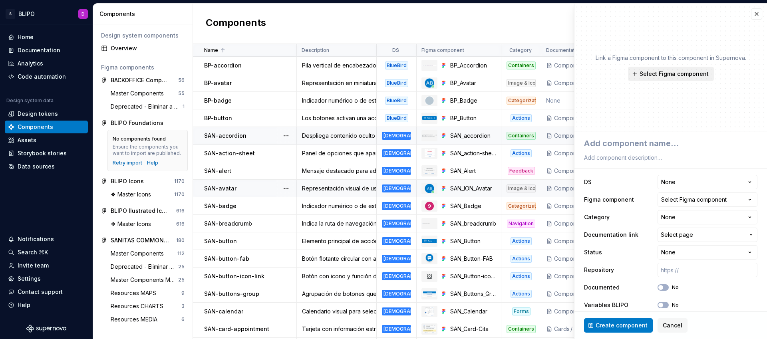
click at [676, 73] on span "Select Figma component" at bounding box center [673, 74] width 69 height 8
type textarea "*"
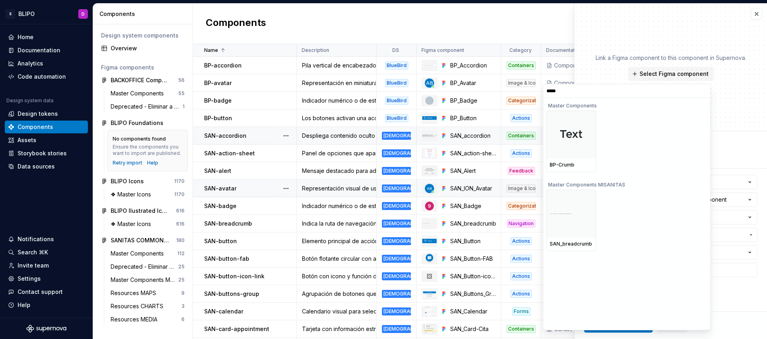
click at [551, 91] on input "*****" at bounding box center [626, 91] width 167 height 6
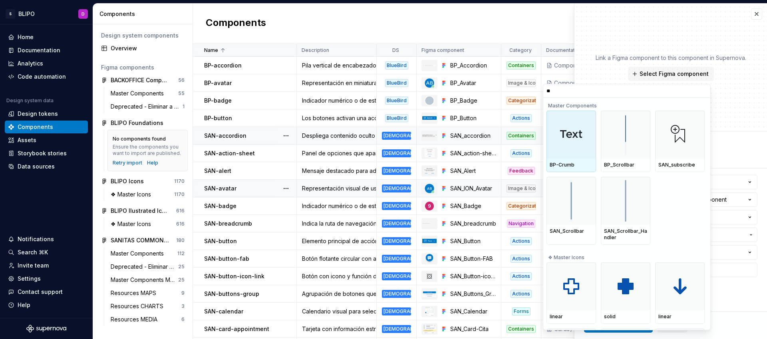
type input "***"
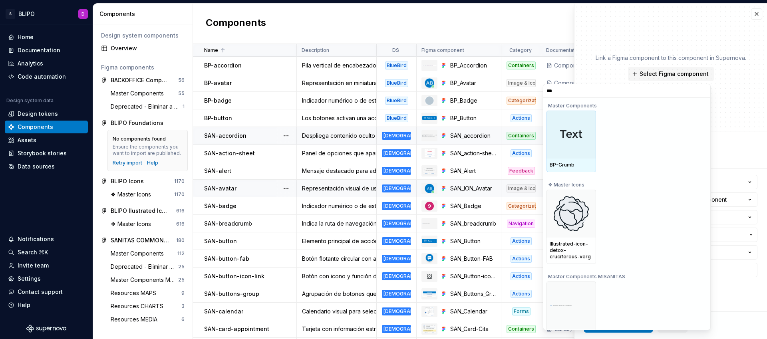
click at [579, 151] on div at bounding box center [571, 135] width 50 height 48
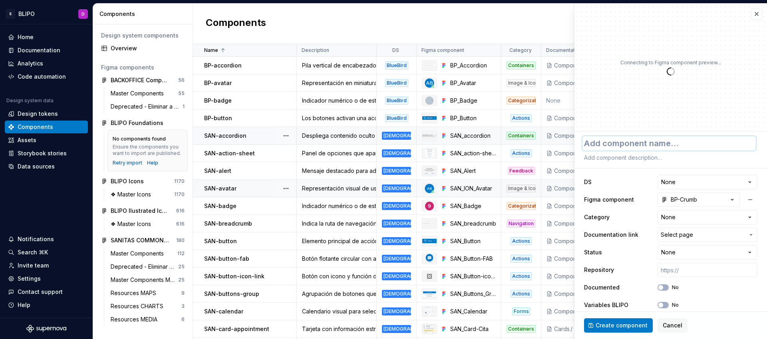
click at [666, 143] on textarea at bounding box center [668, 143] width 173 height 14
type textarea "*"
type textarea "B"
type textarea "*"
type textarea "BP"
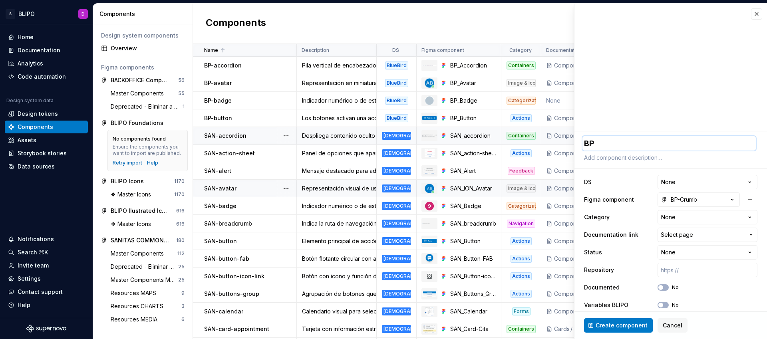
type textarea "*"
type textarea "BP-"
type textarea "*"
type textarea "BP-b"
type textarea "*"
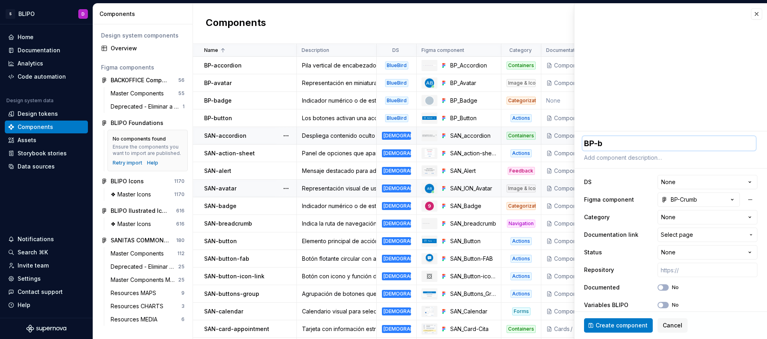
type textarea "BP-br"
type textarea "*"
type textarea "BP-bra"
type textarea "*"
type textarea "BP-br"
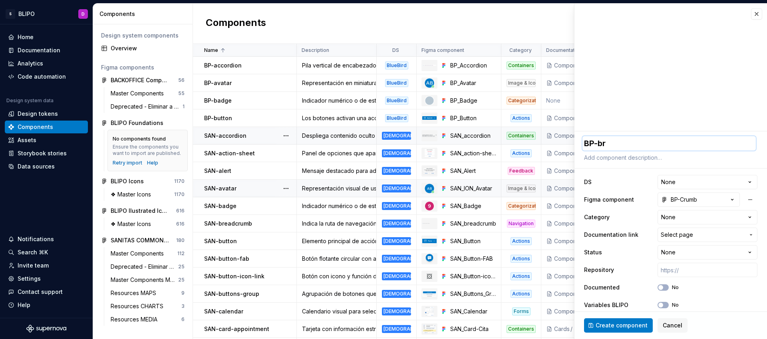
type textarea "*"
type textarea "BP-bre"
type textarea "*"
type textarea "BP-brea"
type textarea "*"
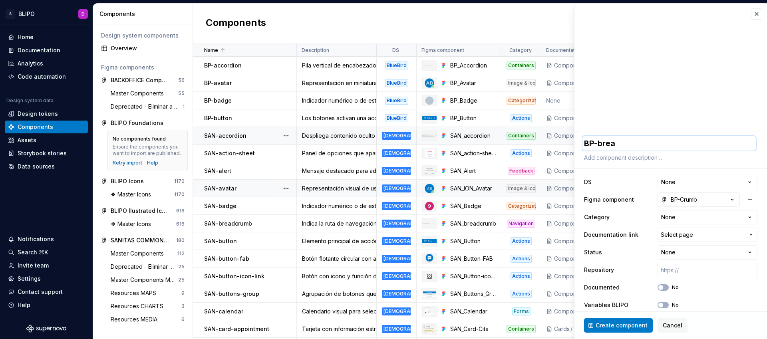
type textarea "BP-bread"
type textarea "*"
type textarea "BP-breadv"
type textarea "*"
type textarea "BP-breadvr"
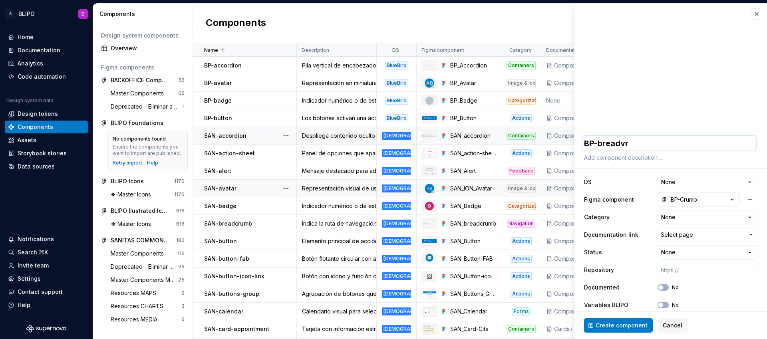
type textarea "*"
type textarea "BP-breadvru"
type textarea "*"
type textarea "BP-breadvrum"
type textarea "*"
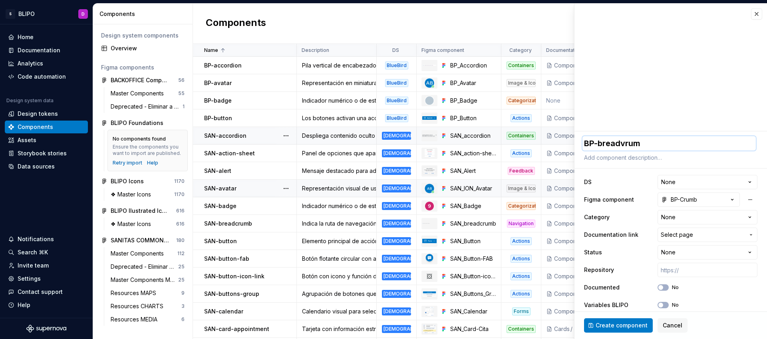
type textarea "BP-breadvrumb"
click at [627, 141] on textarea "BP-breadvrumb" at bounding box center [668, 143] width 173 height 14
click at [625, 146] on textarea "BP-breadvrumb" at bounding box center [668, 143] width 173 height 14
type textarea "*"
type textarea "BP-breadrumb"
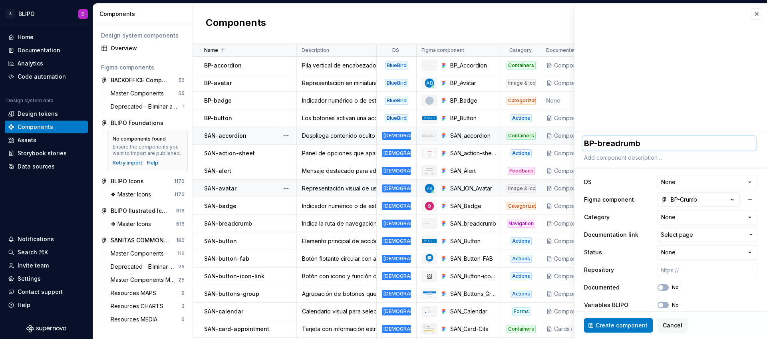
type textarea "*"
type textarea "BP-breadcrumb"
click at [624, 159] on textarea at bounding box center [668, 157] width 173 height 11
click at [652, 156] on textarea at bounding box center [668, 157] width 173 height 11
paste textarea "Indica la ruta de navegación jerárquica. Estilo discreto con separadores."
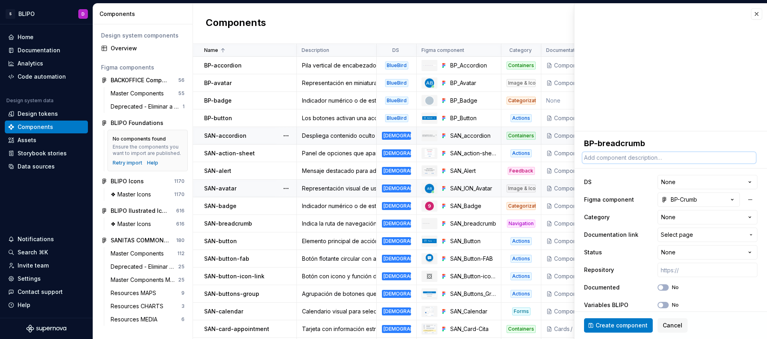
type textarea "*"
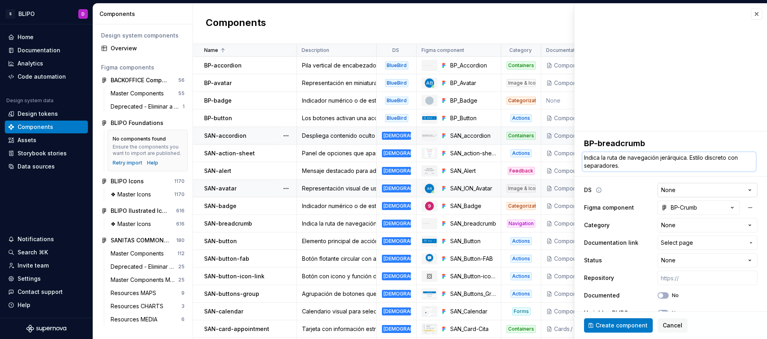
type textarea "Indica la ruta de navegación jerárquica. Estilo discreto con separadores."
click at [690, 191] on html "S BLIPO D Home Documentation Analytics Code automation Design system data Desig…" at bounding box center [383, 169] width 767 height 339
select select "**********"
type textarea "*"
click at [736, 226] on html "S BLIPO D Home Documentation Analytics Code automation Design system data Desig…" at bounding box center [383, 169] width 767 height 339
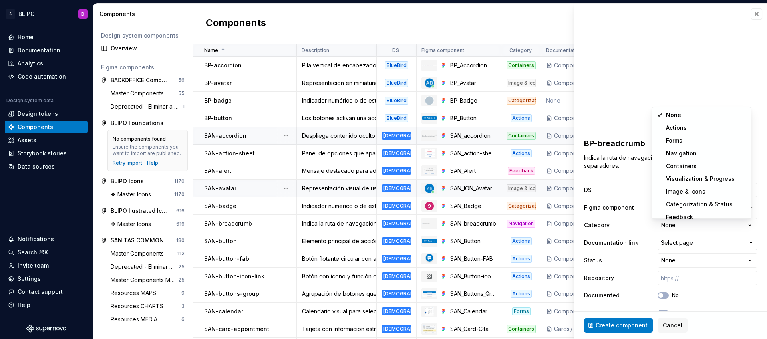
select select "**********"
type textarea "*"
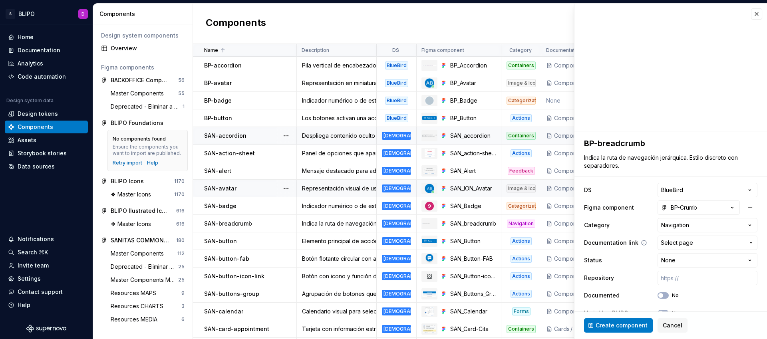
click at [694, 244] on span "Select page" at bounding box center [703, 243] width 84 height 8
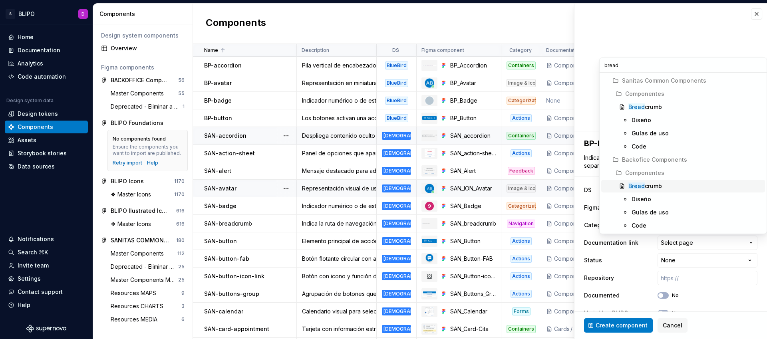
type input "bread"
click at [651, 185] on div "Bread crumb" at bounding box center [645, 186] width 34 height 8
type textarea "*"
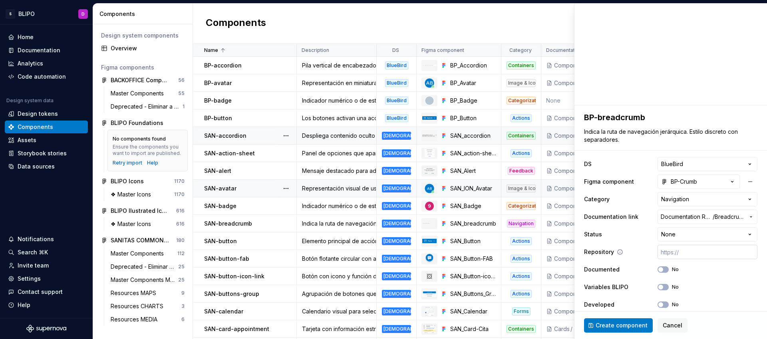
scroll to position [50, 0]
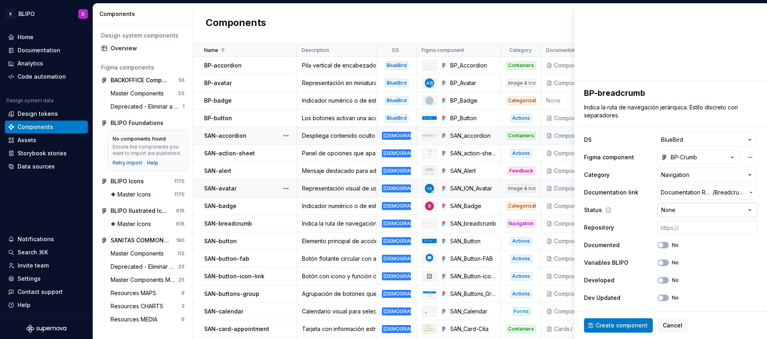
click at [718, 208] on html "S BLIPO D Home Documentation Analytics Code automation Design system data Desig…" at bounding box center [383, 169] width 767 height 339
select select "**********"
click at [695, 227] on input "text" at bounding box center [707, 227] width 100 height 14
paste input "[URL]"
type textarea "*"
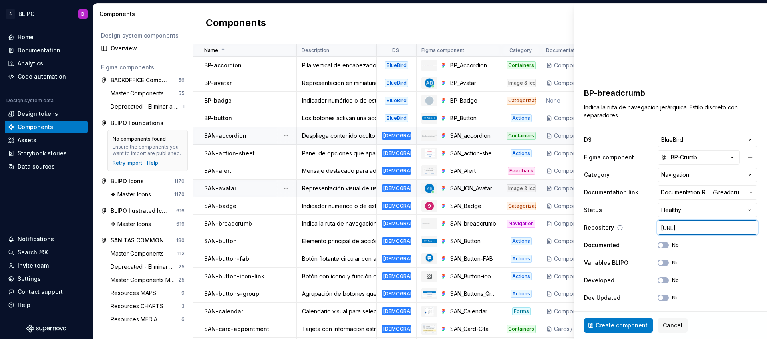
scroll to position [0, 251]
type input "[URL]"
click at [657, 266] on button "No" at bounding box center [662, 263] width 11 height 6
click at [658, 280] on span "button" at bounding box center [660, 280] width 5 height 5
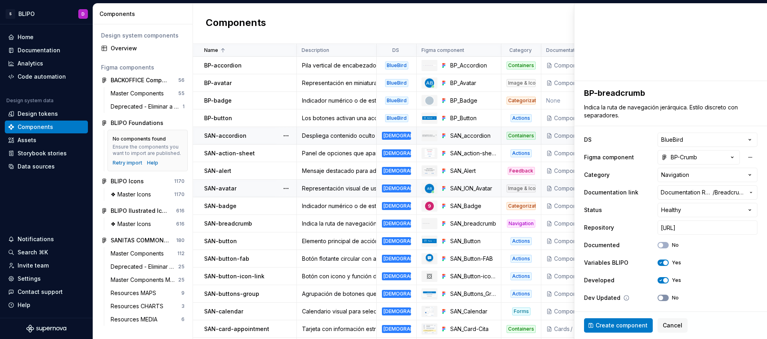
click at [657, 299] on icon "button" at bounding box center [660, 298] width 6 height 5
click at [623, 326] on span "Create component" at bounding box center [621, 325] width 52 height 8
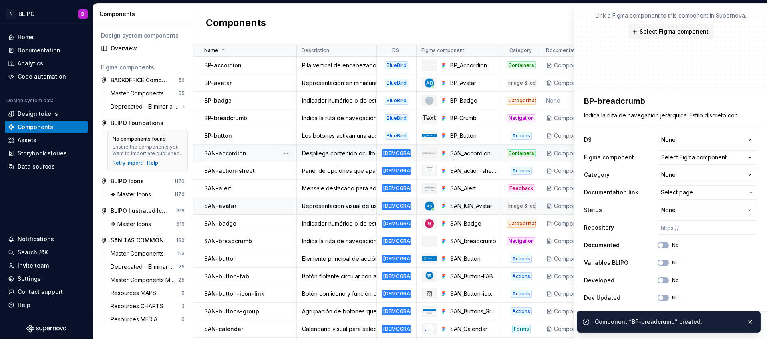
type textarea "*"
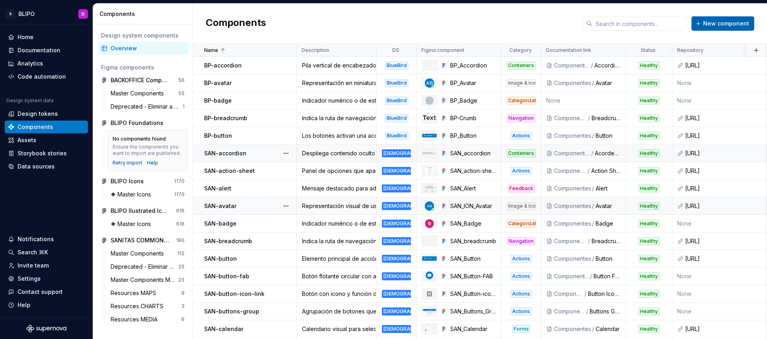
click at [718, 24] on span "New component" at bounding box center [726, 24] width 46 height 8
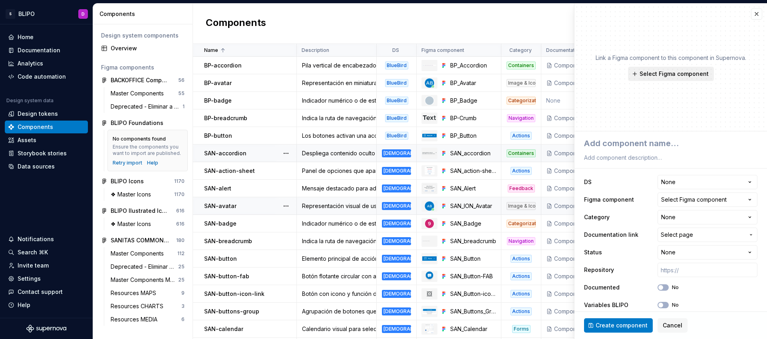
click at [690, 73] on span "Select Figma component" at bounding box center [673, 74] width 69 height 8
type textarea "*"
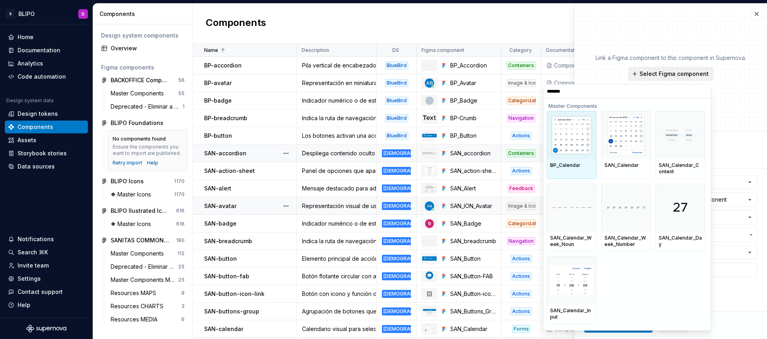
type input "********"
click at [589, 153] on img at bounding box center [571, 135] width 43 height 41
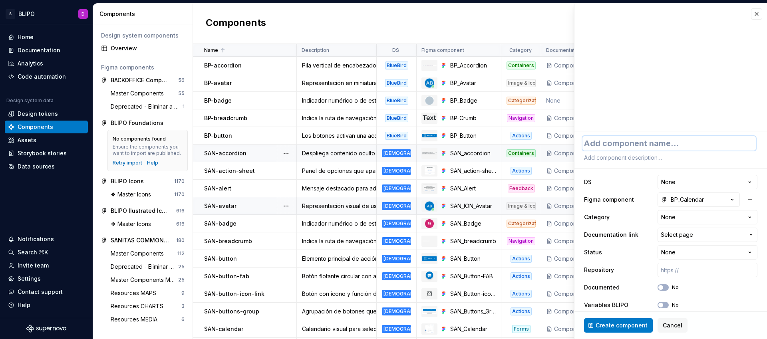
click at [638, 143] on textarea at bounding box center [668, 143] width 173 height 14
type textarea "*"
type textarea "BP"
type textarea "*"
type textarea "BP-"
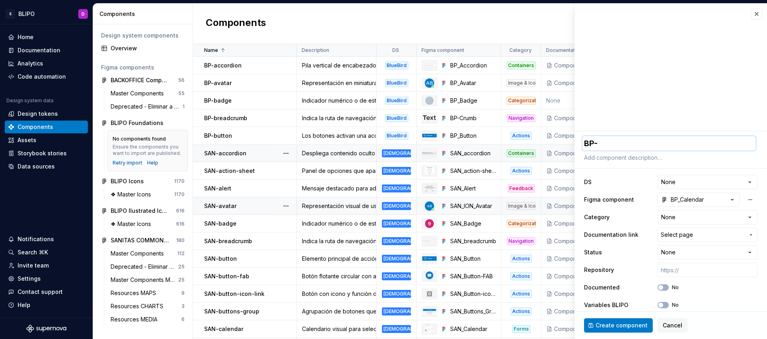
type textarea "*"
type textarea "BP-c"
type textarea "*"
type textarea "BP-ca"
type textarea "*"
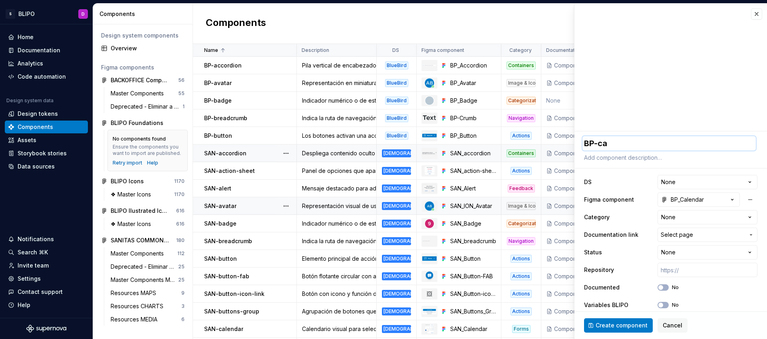
type textarea "BP-cal"
type textarea "*"
type textarea "BP-cale"
type textarea "*"
type textarea "BP-calen"
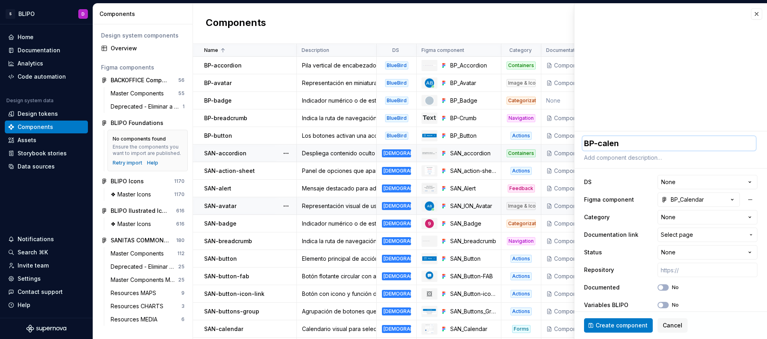
type textarea "*"
type textarea "BP-calend"
type textarea "*"
type textarea "BP-calenda"
type textarea "*"
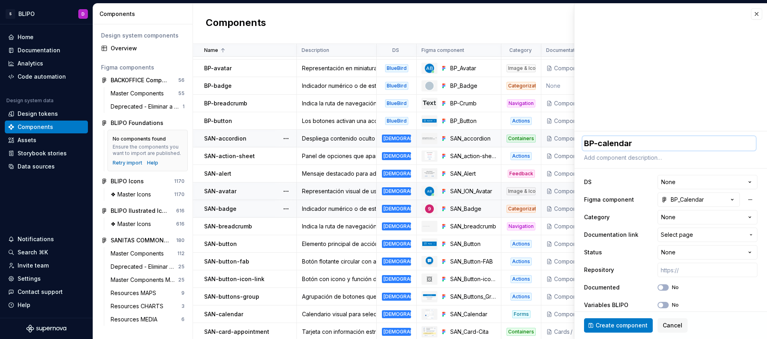
scroll to position [19, 0]
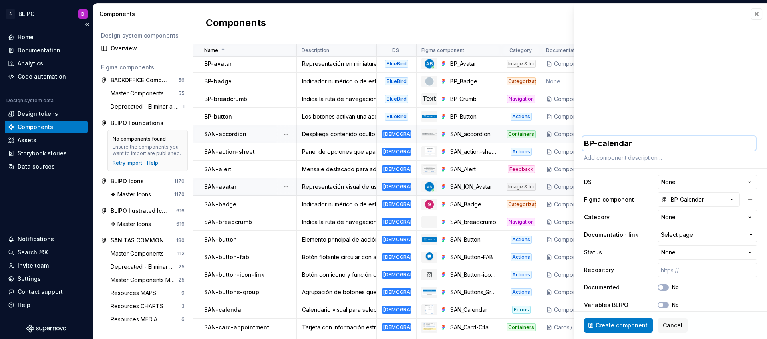
type textarea "BP-calendar"
click at [663, 159] on textarea at bounding box center [668, 157] width 173 height 11
paste textarea "Calendario visual para selección de fechas. Admite rangos y deshabilitados."
type textarea "*"
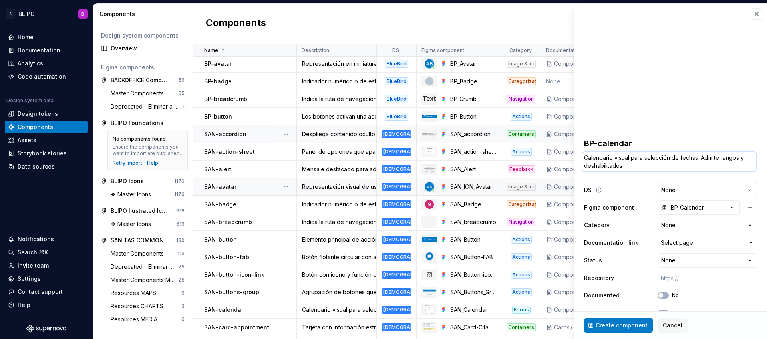
type textarea "Calendario visual para selección de fechas. Admite rangos y deshabilitados."
click at [694, 188] on html "S BLIPO D Home Documentation Analytics Code automation Design system data Desig…" at bounding box center [383, 169] width 767 height 339
select select "**********"
type textarea "*"
click at [681, 223] on html "S BLIPO D Home Documentation Analytics Code automation Design system data Desig…" at bounding box center [383, 169] width 767 height 339
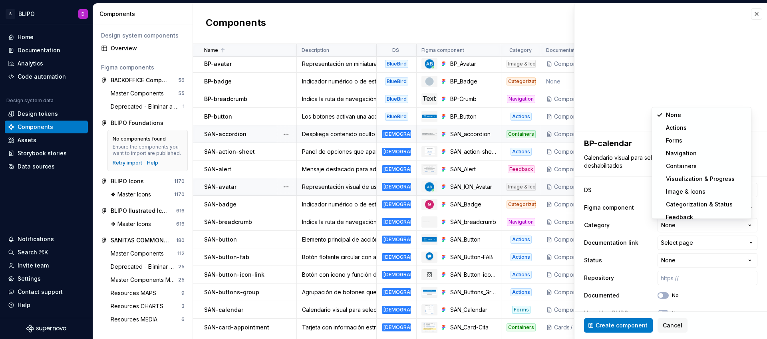
select select "**********"
type textarea "*"
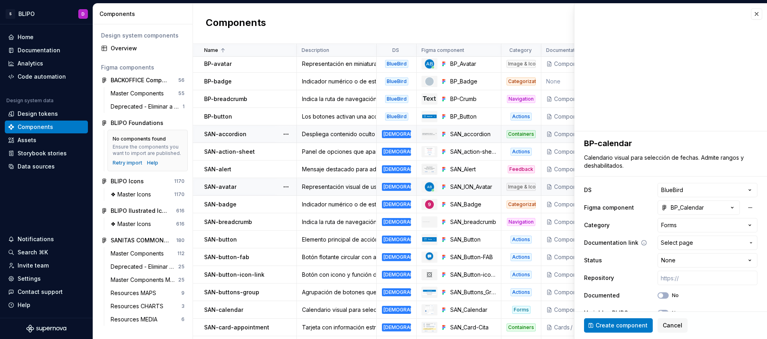
click at [683, 242] on span "Select page" at bounding box center [677, 243] width 32 height 8
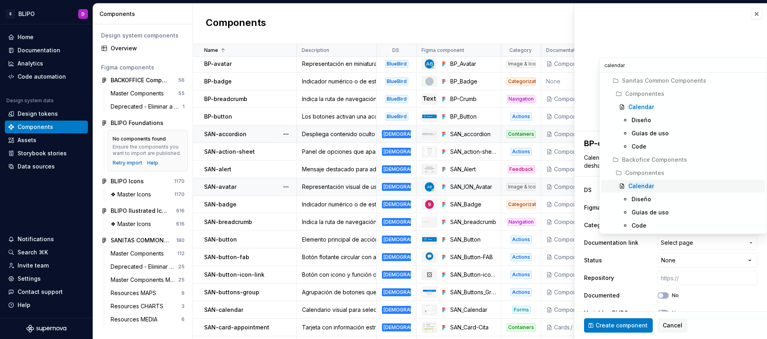
type input "calendar"
click at [641, 180] on span "Calendar" at bounding box center [683, 186] width 164 height 13
type textarea "*"
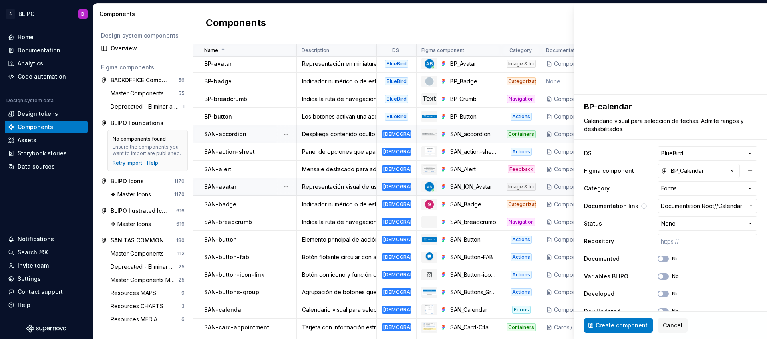
scroll to position [50, 0]
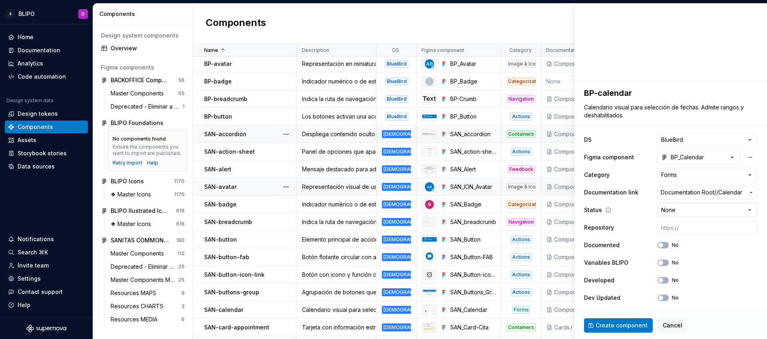
click at [715, 211] on html "S BLIPO D Home Documentation Analytics Code automation Design system data Desig…" at bounding box center [383, 169] width 767 height 339
select select "**********"
click at [689, 225] on input "text" at bounding box center [707, 227] width 100 height 14
paste input "[URL]"
type textarea "*"
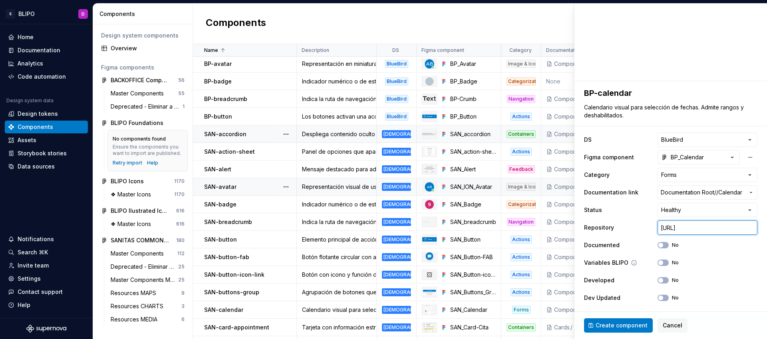
scroll to position [0, 242]
type input "[URL]"
click at [657, 266] on button "No" at bounding box center [662, 263] width 11 height 6
click at [658, 277] on button "No" at bounding box center [662, 280] width 11 height 6
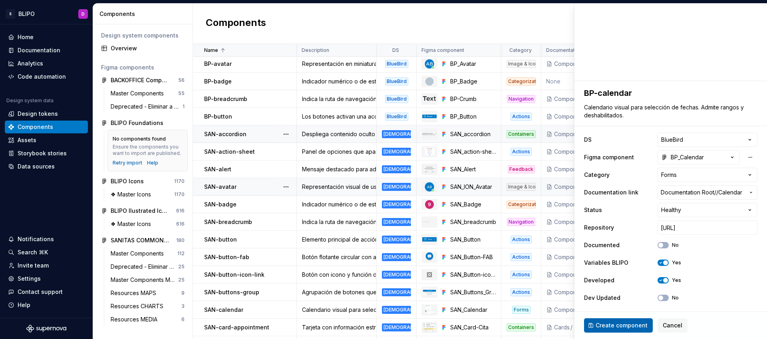
click at [617, 328] on span "Create component" at bounding box center [621, 325] width 52 height 8
type textarea "*"
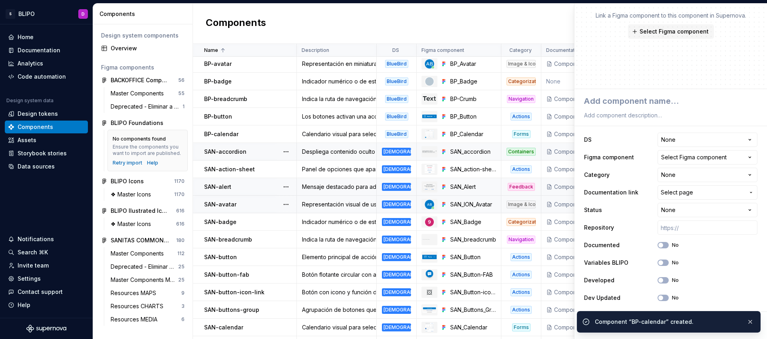
scroll to position [42, 0]
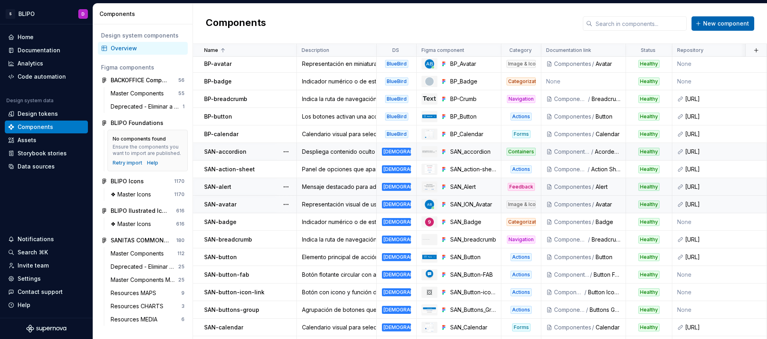
click at [714, 26] on span "New component" at bounding box center [726, 24] width 46 height 8
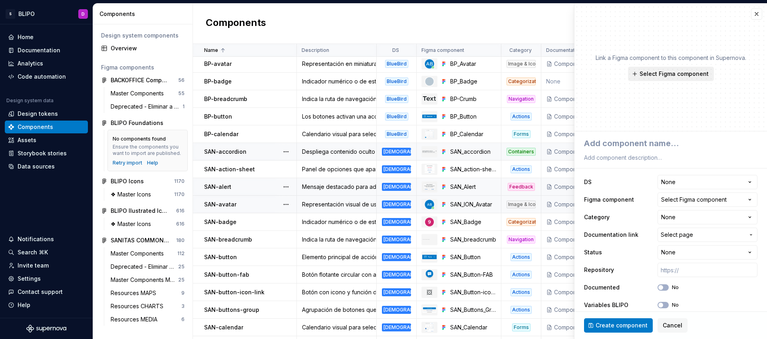
click at [680, 77] on span "Select Figma component" at bounding box center [673, 74] width 69 height 8
type textarea "*"
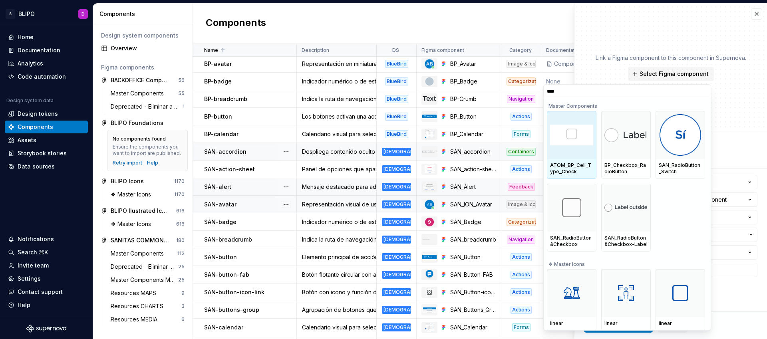
type input "*****"
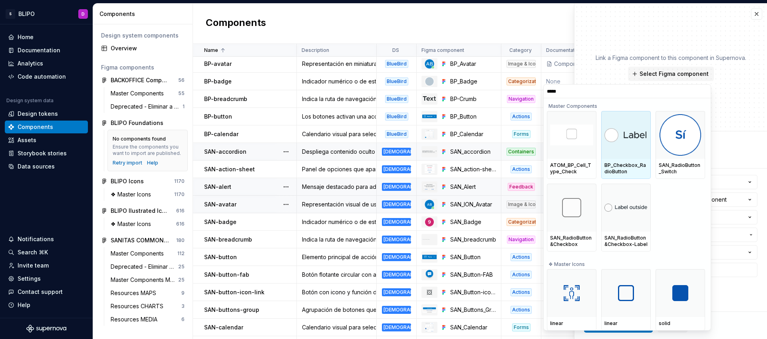
click at [636, 147] on div at bounding box center [626, 135] width 50 height 48
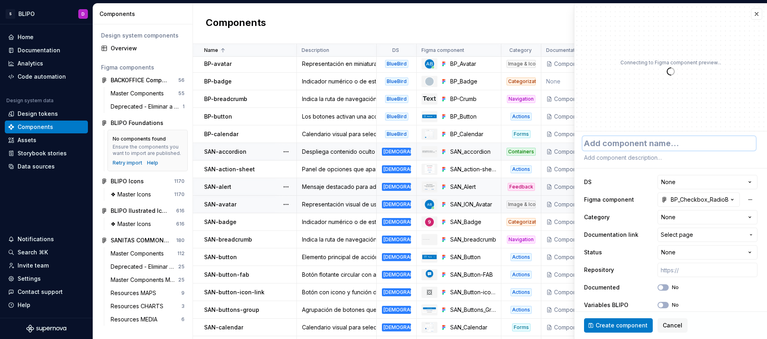
click at [668, 145] on textarea at bounding box center [668, 143] width 173 height 14
type textarea "*"
type textarea "B"
type textarea "*"
type textarea "BP"
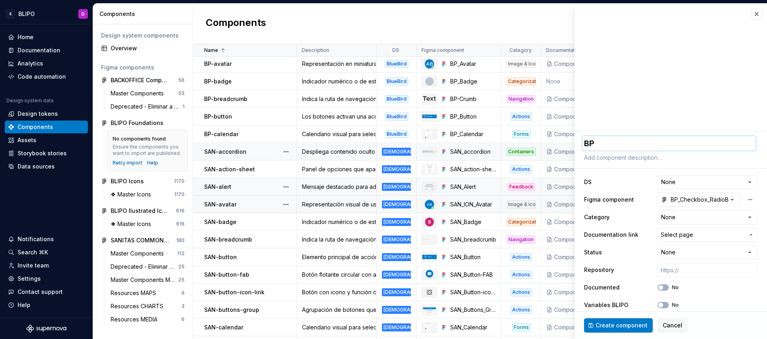
type textarea "*"
type textarea "BP-"
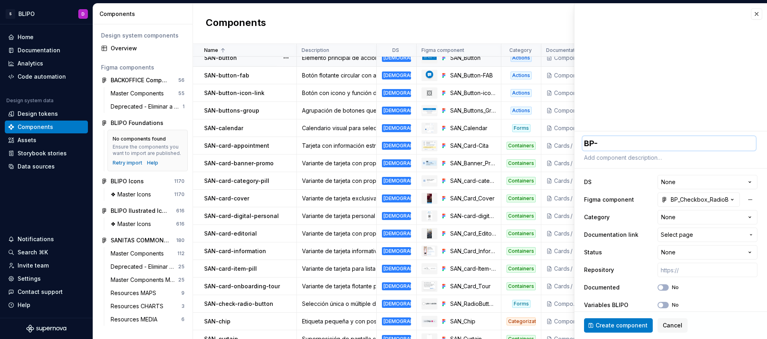
scroll to position [248, 0]
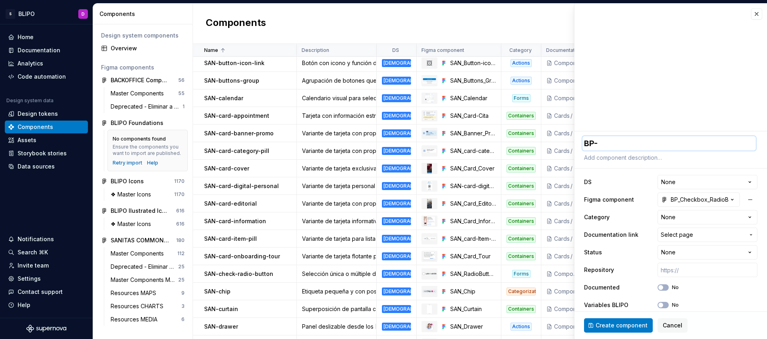
type textarea "*"
type textarea "BP-c"
type textarea "*"
type textarea "BP-ch"
type textarea "*"
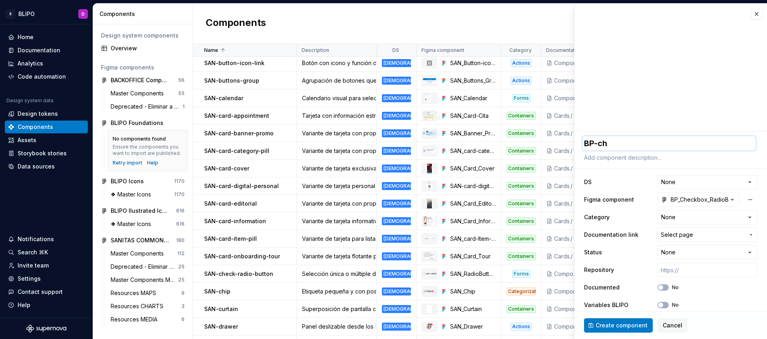
type textarea "BP-che"
type textarea "*"
type textarea "BP-chec"
type textarea "*"
type textarea "BP-check"
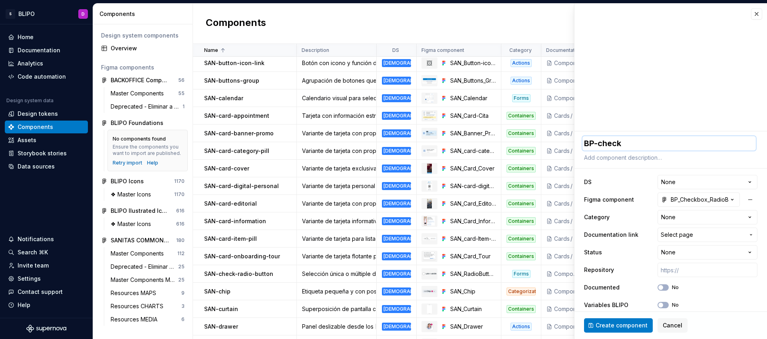
type textarea "*"
type textarea "BP-check-"
type textarea "*"
type textarea "BP-check-r"
type textarea "*"
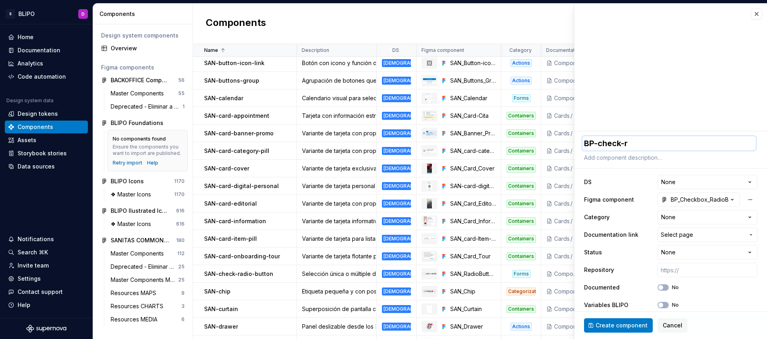
type textarea "BP-check-ra"
type textarea "*"
type textarea "BP-check-rad"
type textarea "*"
type textarea "BP-check-radio"
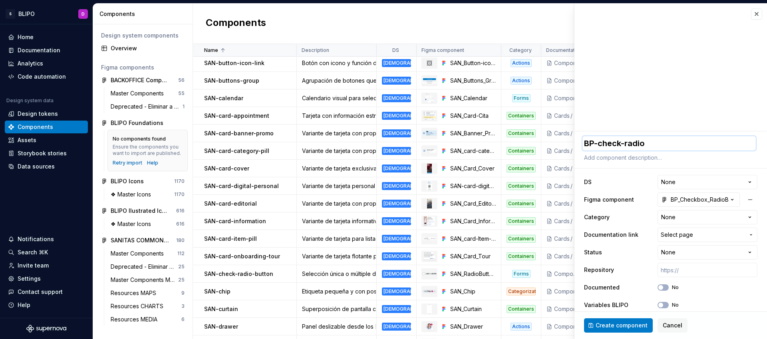
type textarea "*"
type textarea "BP-check-radio-"
type textarea "*"
type textarea "BP-check-radio-b"
type textarea "*"
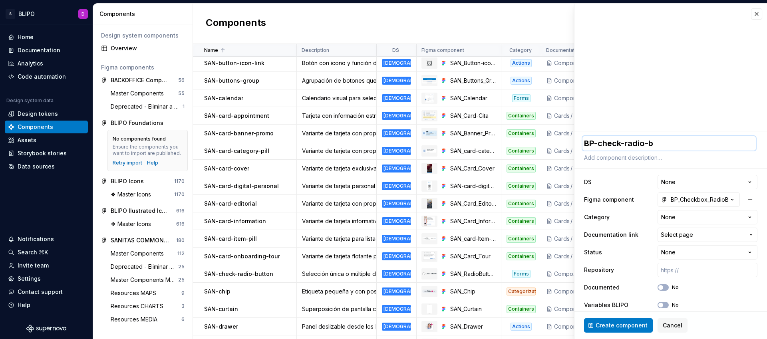
type textarea "BP-check-radio-bu"
type textarea "*"
type textarea "BP-check-radio-but"
type textarea "*"
type textarea "BP-check-radio-butto"
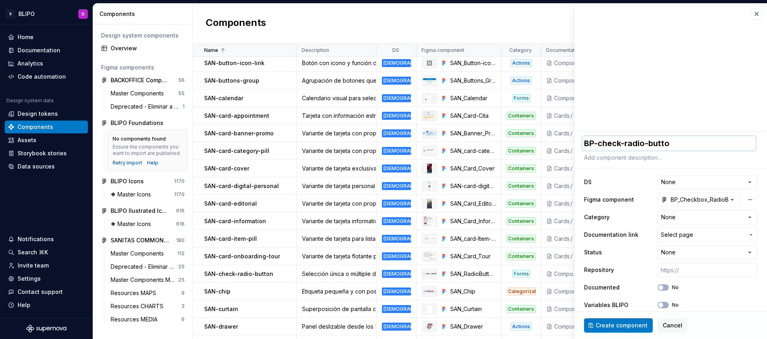
type textarea "*"
type textarea "BP-check-radio-button"
click at [644, 161] on textarea at bounding box center [668, 157] width 173 height 11
paste textarea "Selección única o múltiple. Presenta círculos [PERSON_NAME] con estados activos…"
type textarea "*"
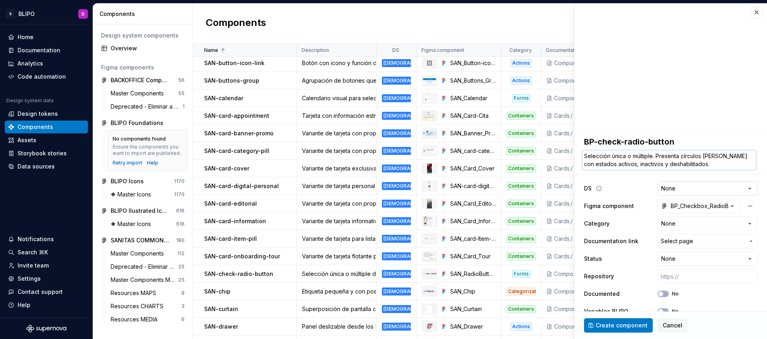
scroll to position [8, 0]
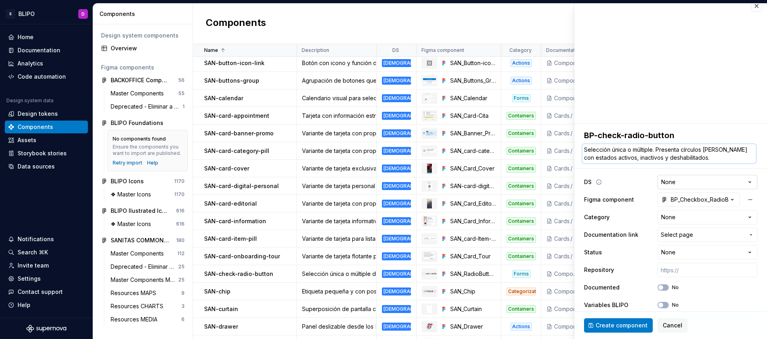
type textarea "Selección única o múltiple. Presenta círculos [PERSON_NAME] con estados activos…"
click at [682, 181] on html "S BLIPO D Home Documentation Analytics Code automation Design system data Desig…" at bounding box center [383, 169] width 767 height 339
click at [702, 218] on html "S BLIPO D Home Documentation Analytics Code automation Design system data Desig…" at bounding box center [383, 169] width 767 height 339
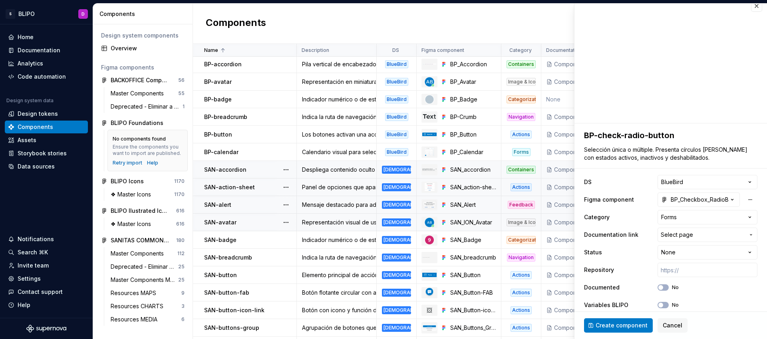
scroll to position [0, 0]
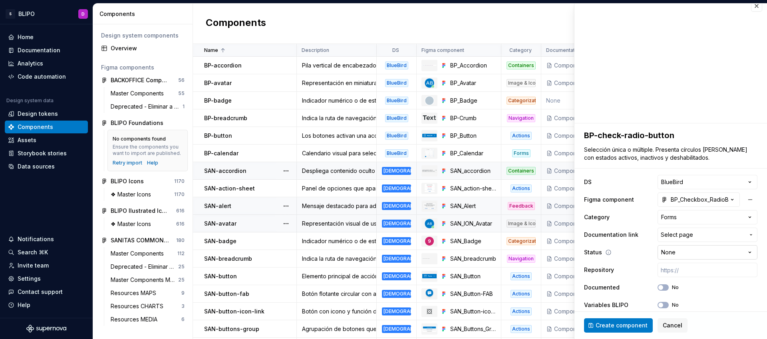
click at [703, 252] on html "S BLIPO D Home Documentation Analytics Code automation Design system data Desig…" at bounding box center [383, 169] width 767 height 339
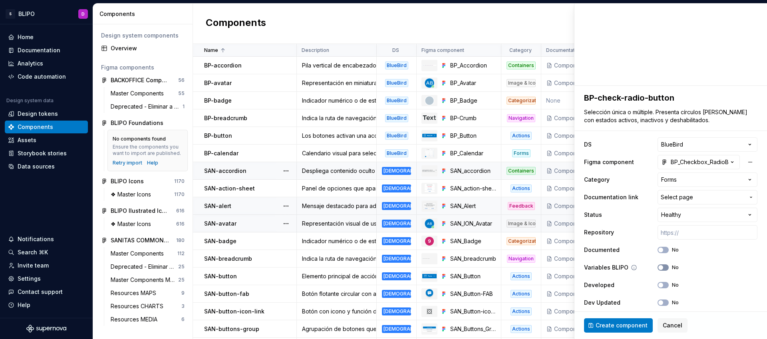
scroll to position [50, 0]
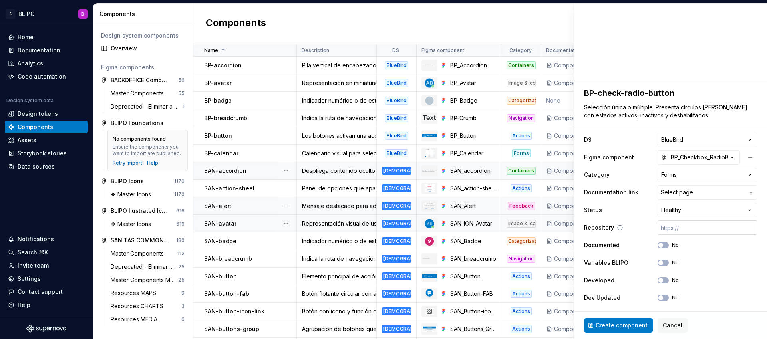
click at [671, 232] on input "text" at bounding box center [707, 227] width 100 height 14
paste input "[URL]"
click at [657, 265] on icon "button" at bounding box center [660, 262] width 6 height 5
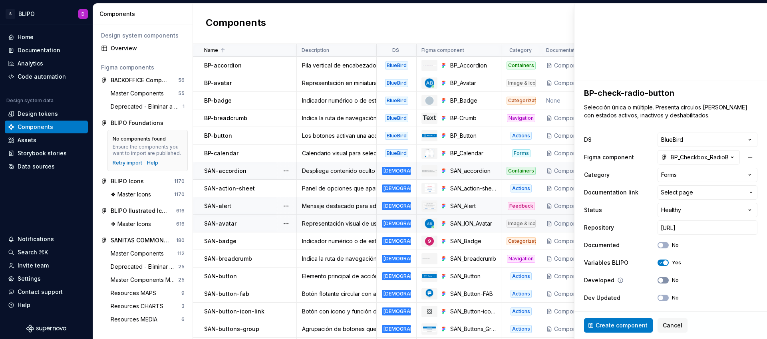
click at [658, 282] on button "No" at bounding box center [662, 280] width 11 height 6
click at [658, 298] on span "button" at bounding box center [660, 298] width 5 height 5
click at [635, 321] on span "Create component" at bounding box center [621, 325] width 52 height 8
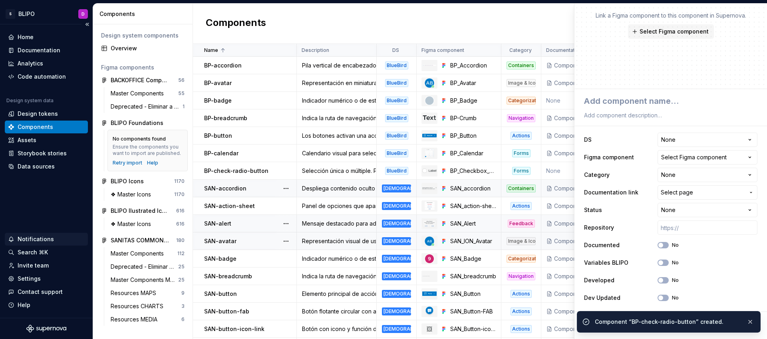
scroll to position [42, 0]
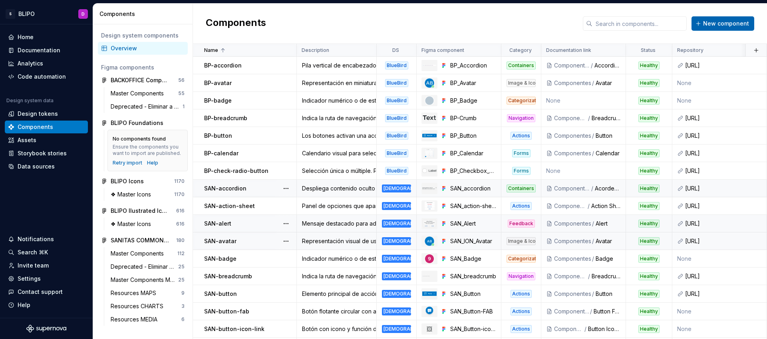
click at [718, 25] on span "New component" at bounding box center [726, 24] width 46 height 8
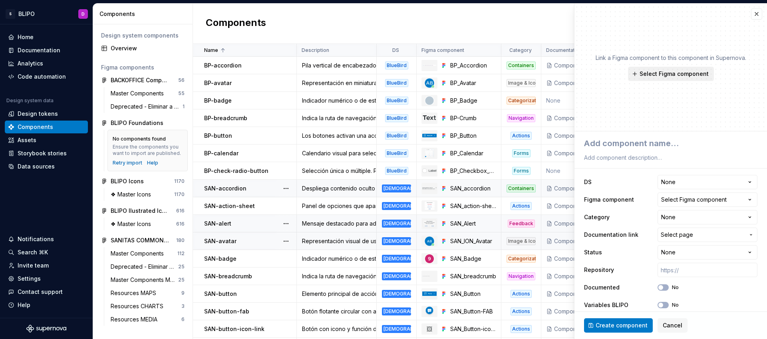
click at [682, 72] on span "Select Figma component" at bounding box center [673, 74] width 69 height 8
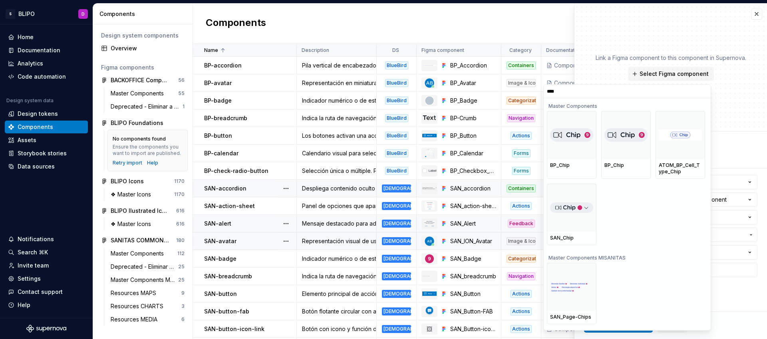
click at [705, 91] on input "****" at bounding box center [627, 91] width 167 height 6
click at [702, 91] on input "****" at bounding box center [627, 91] width 167 height 6
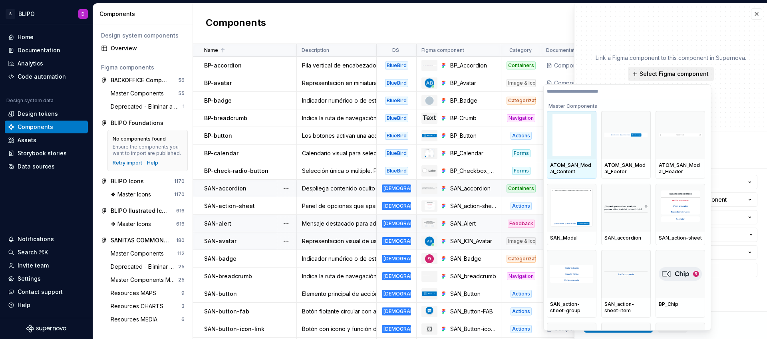
click at [676, 73] on span "Select Figma component" at bounding box center [673, 74] width 69 height 8
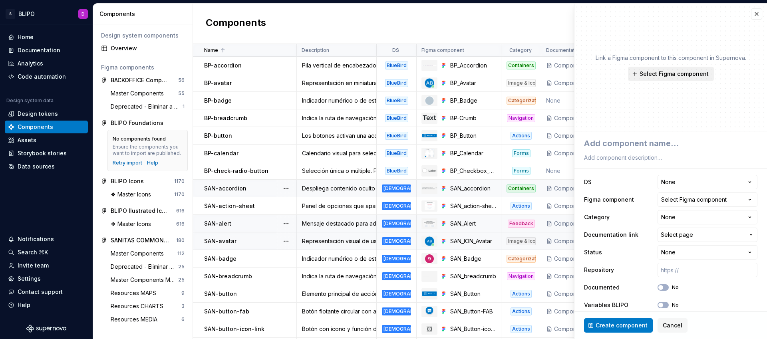
click at [676, 73] on span "Select Figma component" at bounding box center [673, 74] width 69 height 8
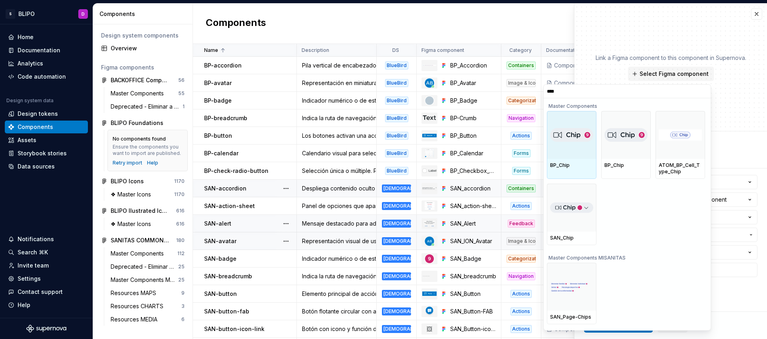
click at [705, 94] on input "****" at bounding box center [627, 91] width 167 height 6
click at [703, 92] on input "****" at bounding box center [627, 91] width 167 height 6
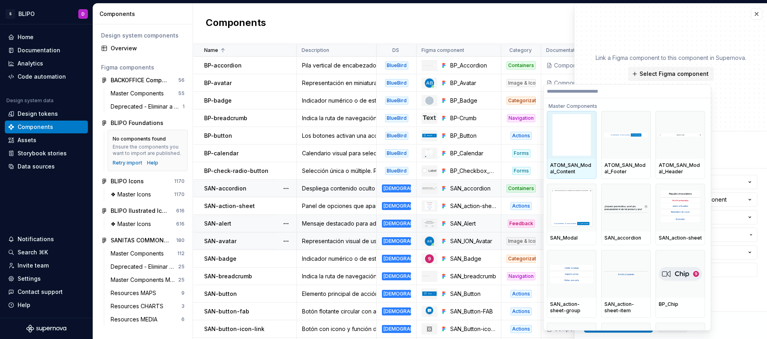
click at [754, 7] on div "Link a Figma component to this component in Supernova. Select Figma component" at bounding box center [670, 68] width 192 height 128
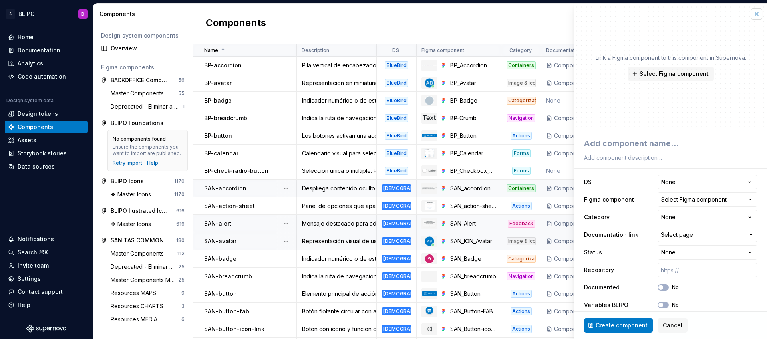
click at [752, 12] on button "button" at bounding box center [756, 13] width 11 height 11
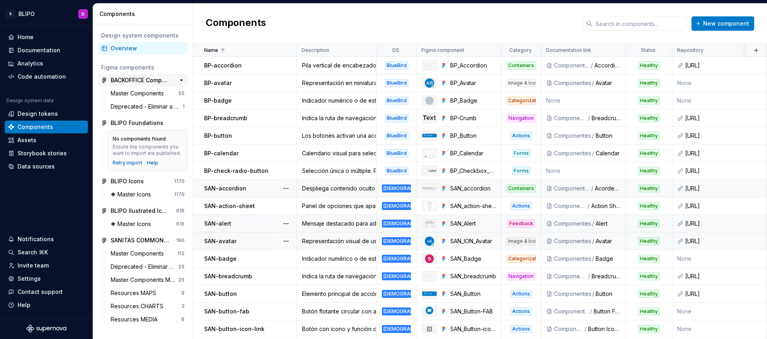
click at [148, 82] on div "BACKOFFICE Components" at bounding box center [141, 80] width 60 height 8
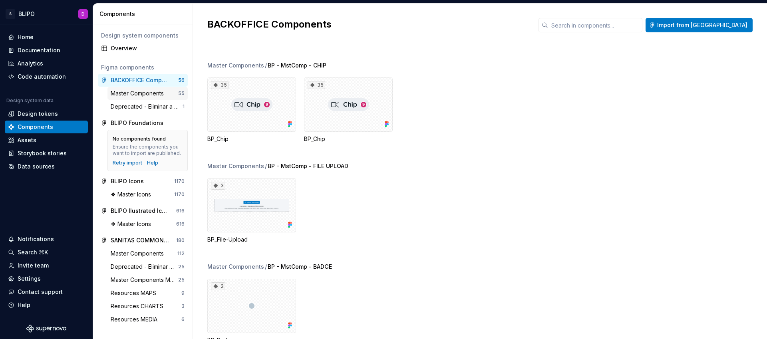
click at [149, 94] on div "Master Components" at bounding box center [139, 93] width 56 height 8
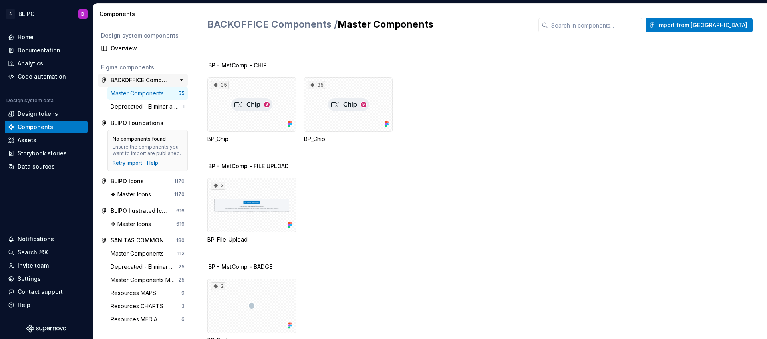
click at [149, 79] on div "BACKOFFICE Components" at bounding box center [141, 80] width 60 height 8
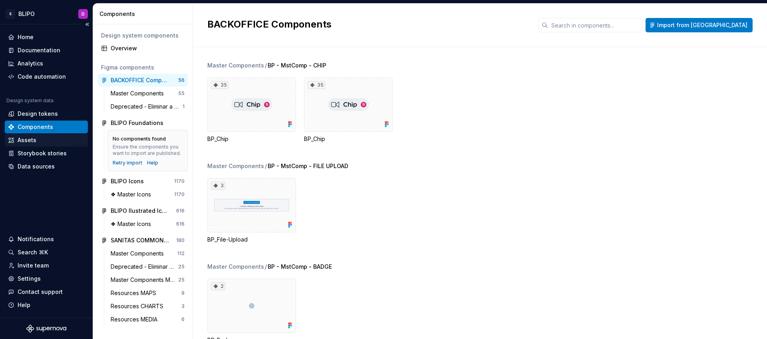
click at [34, 142] on div "Assets" at bounding box center [27, 140] width 19 height 8
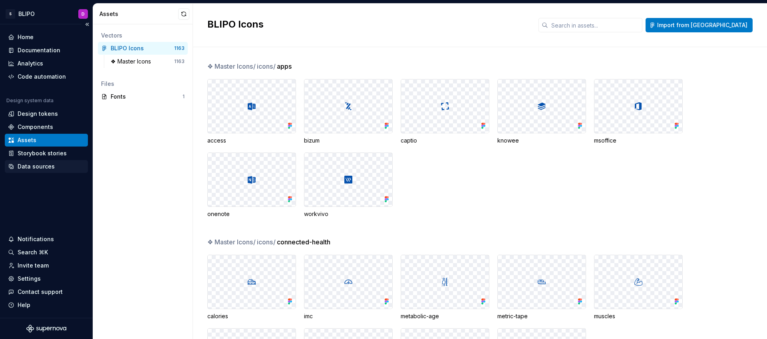
click at [46, 168] on div "Data sources" at bounding box center [36, 167] width 37 height 8
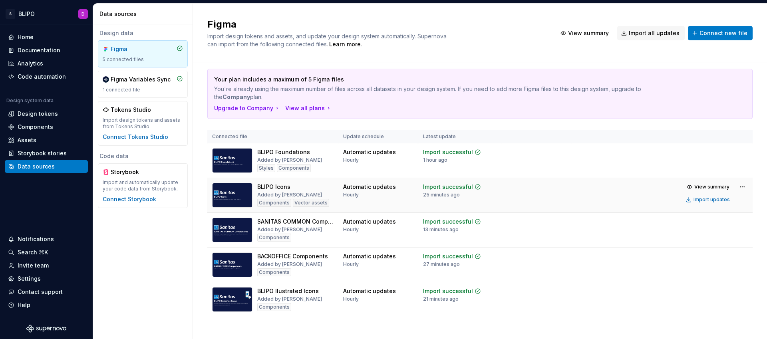
scroll to position [17, 0]
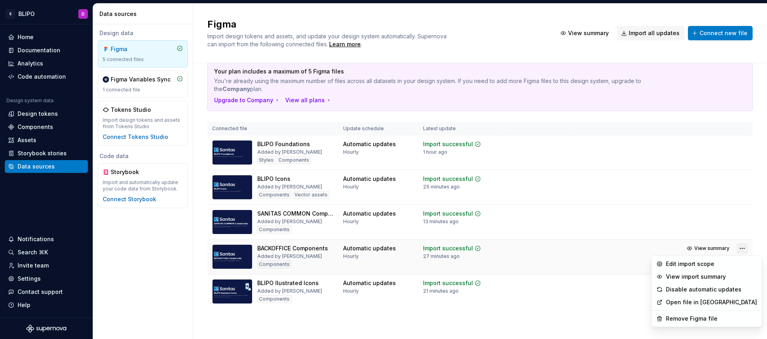
click at [739, 248] on html "S BLIPO D Home Documentation Analytics Code automation Design system data Desig…" at bounding box center [383, 169] width 767 height 339
click at [576, 256] on html "S BLIPO D Home Documentation Analytics Code automation Design system data Desig…" at bounding box center [383, 169] width 767 height 339
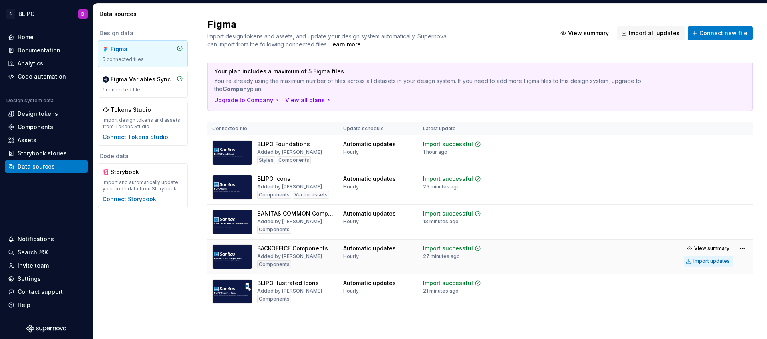
click at [702, 260] on div "Import updates" at bounding box center [711, 261] width 36 height 6
